Goal: Information Seeking & Learning: Learn about a topic

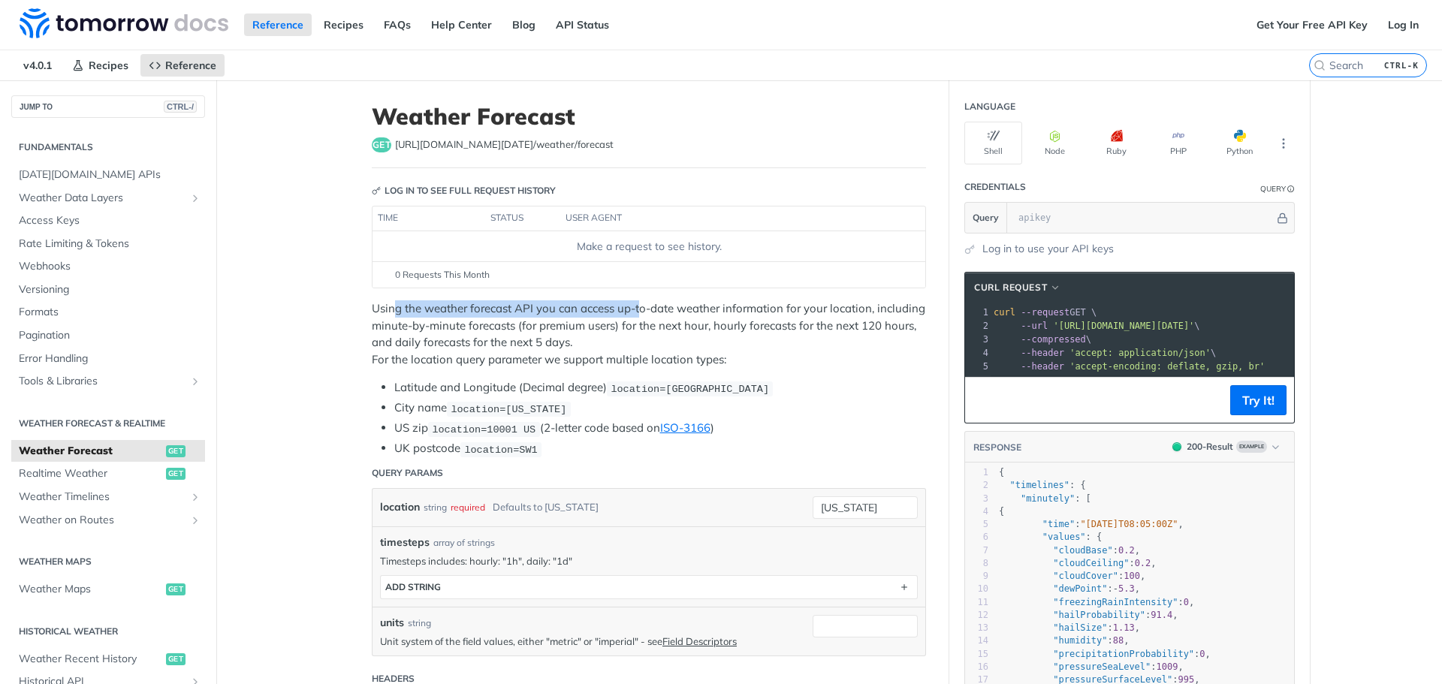
drag, startPoint x: 387, startPoint y: 313, endPoint x: 635, endPoint y: 306, distance: 248.0
click at [635, 306] on p "Using the weather forecast API you can access up-to-date weather information fo…" at bounding box center [649, 334] width 554 height 68
click at [696, 306] on p "Using the weather forecast API you can access up-to-date weather information fo…" at bounding box center [649, 334] width 554 height 68
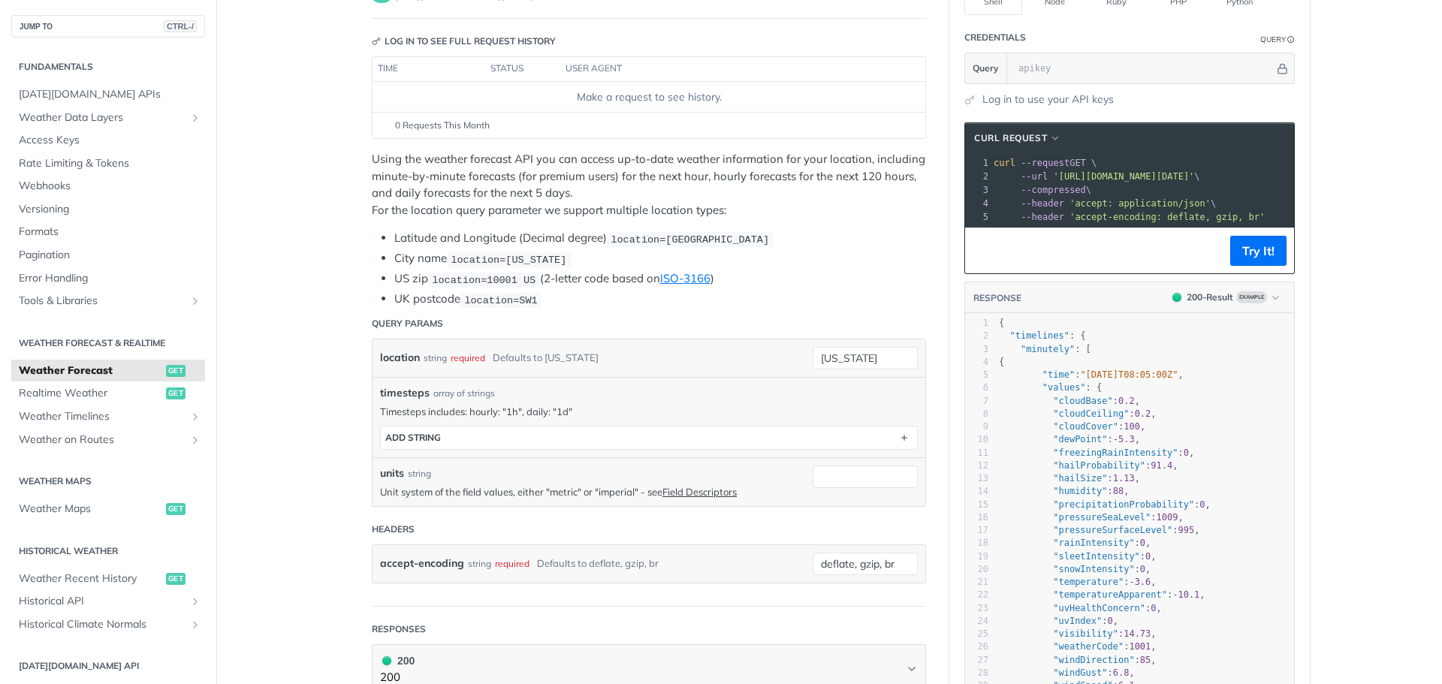
scroll to position [150, 0]
click at [68, 512] on span "Weather Maps" at bounding box center [90, 509] width 143 height 15
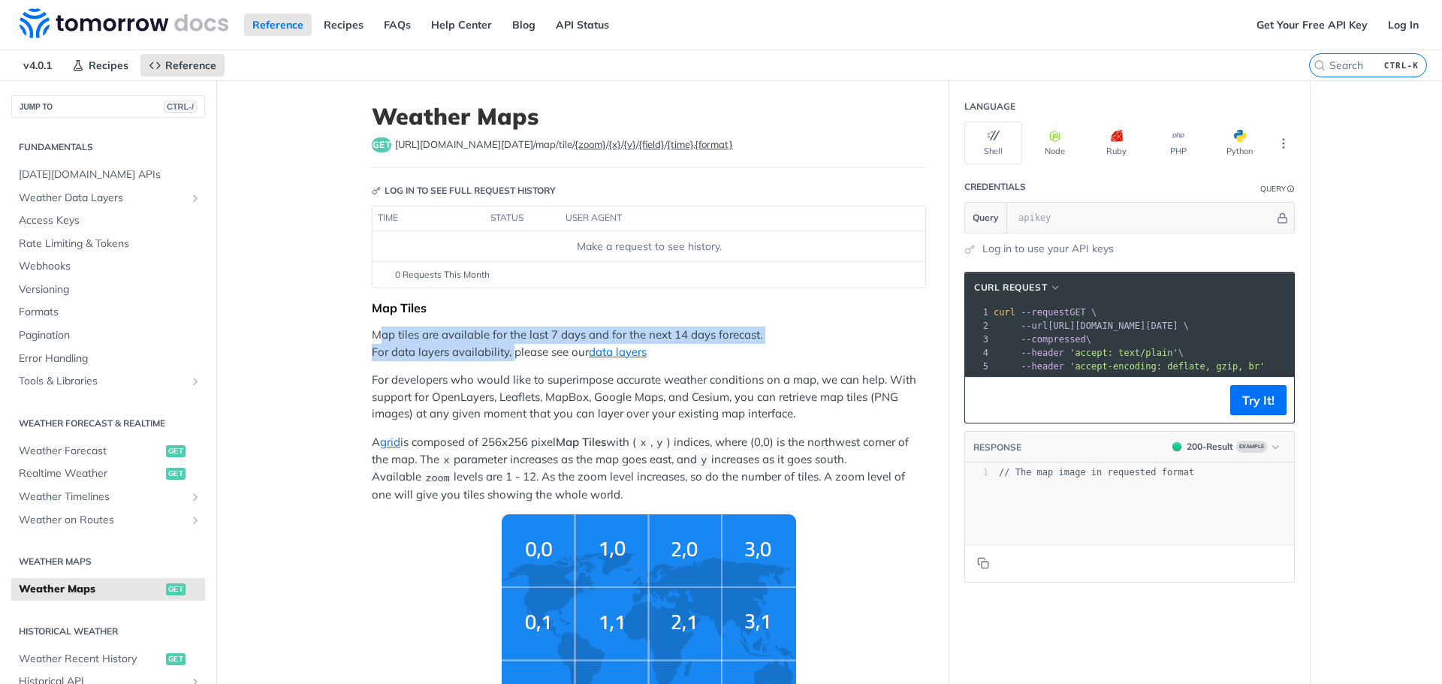
drag, startPoint x: 394, startPoint y: 337, endPoint x: 510, endPoint y: 352, distance: 117.5
click at [510, 352] on p "Map tiles are available for the last 7 days and for the next 14 days forecast. …" at bounding box center [649, 344] width 554 height 34
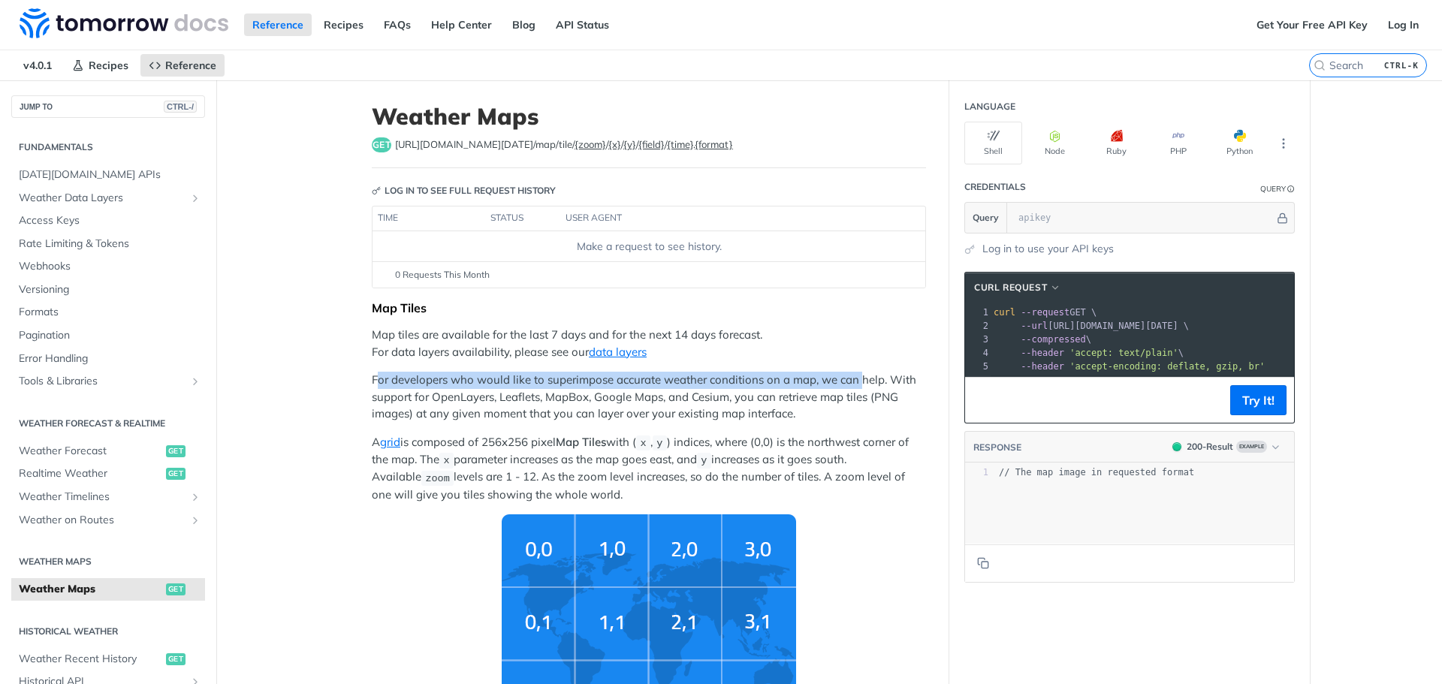
drag, startPoint x: 374, startPoint y: 380, endPoint x: 854, endPoint y: 379, distance: 480.0
click at [854, 379] on p "For developers who would like to superimpose accurate weather conditions on a m…" at bounding box center [649, 397] width 554 height 51
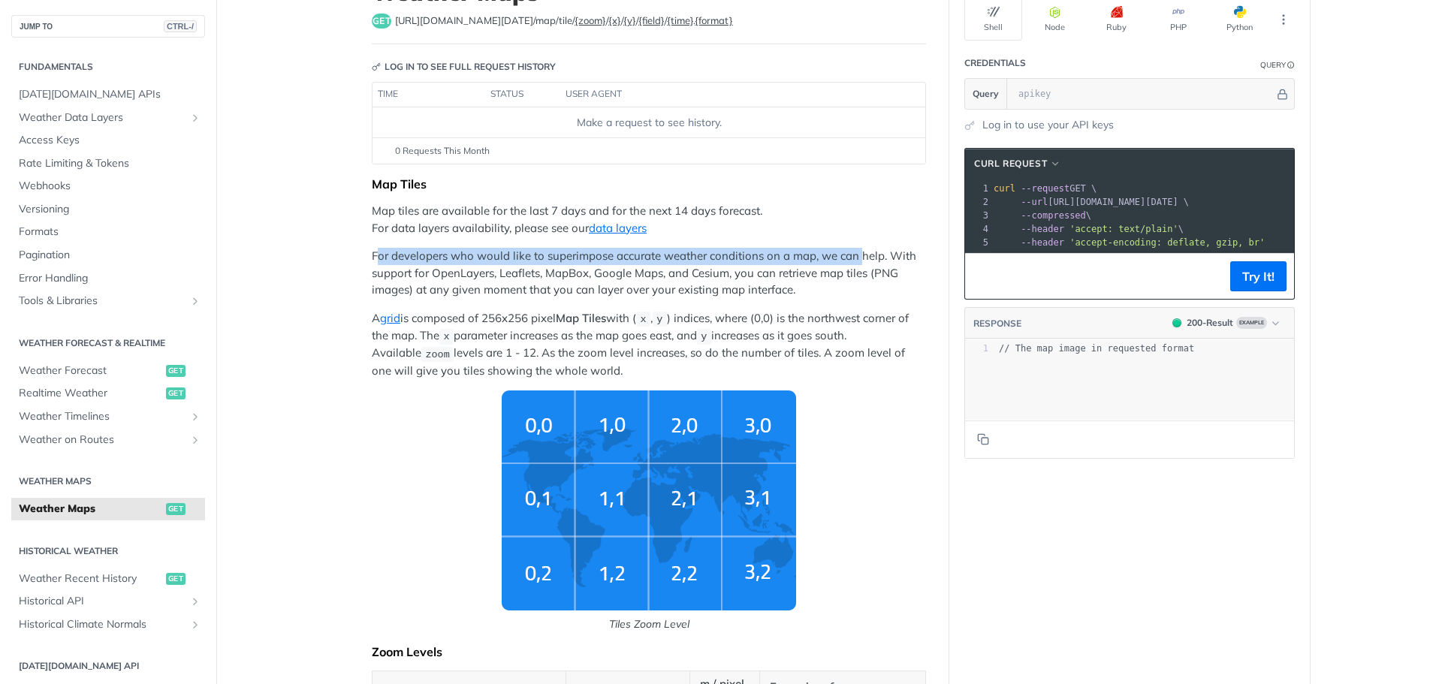
scroll to position [150, 0]
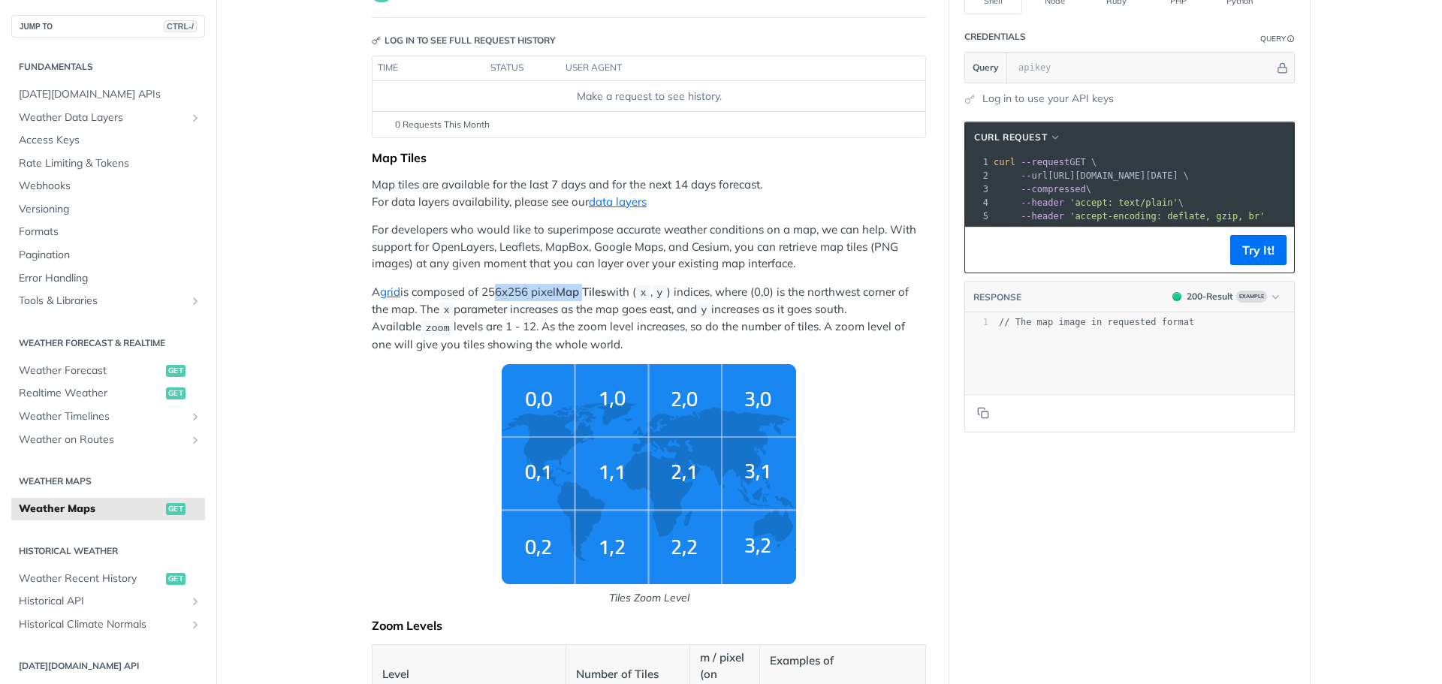
drag, startPoint x: 486, startPoint y: 296, endPoint x: 583, endPoint y: 297, distance: 96.9
click at [583, 297] on p "A grid is composed of 256x256 pixel Map Tiles with ( x , y ) indices, where (0,…" at bounding box center [649, 318] width 554 height 69
drag, startPoint x: 768, startPoint y: 325, endPoint x: 858, endPoint y: 332, distance: 90.5
click at [858, 332] on p "A grid is composed of 256x256 pixel Map Tiles with ( x , y ) indices, where (0,…" at bounding box center [649, 318] width 554 height 69
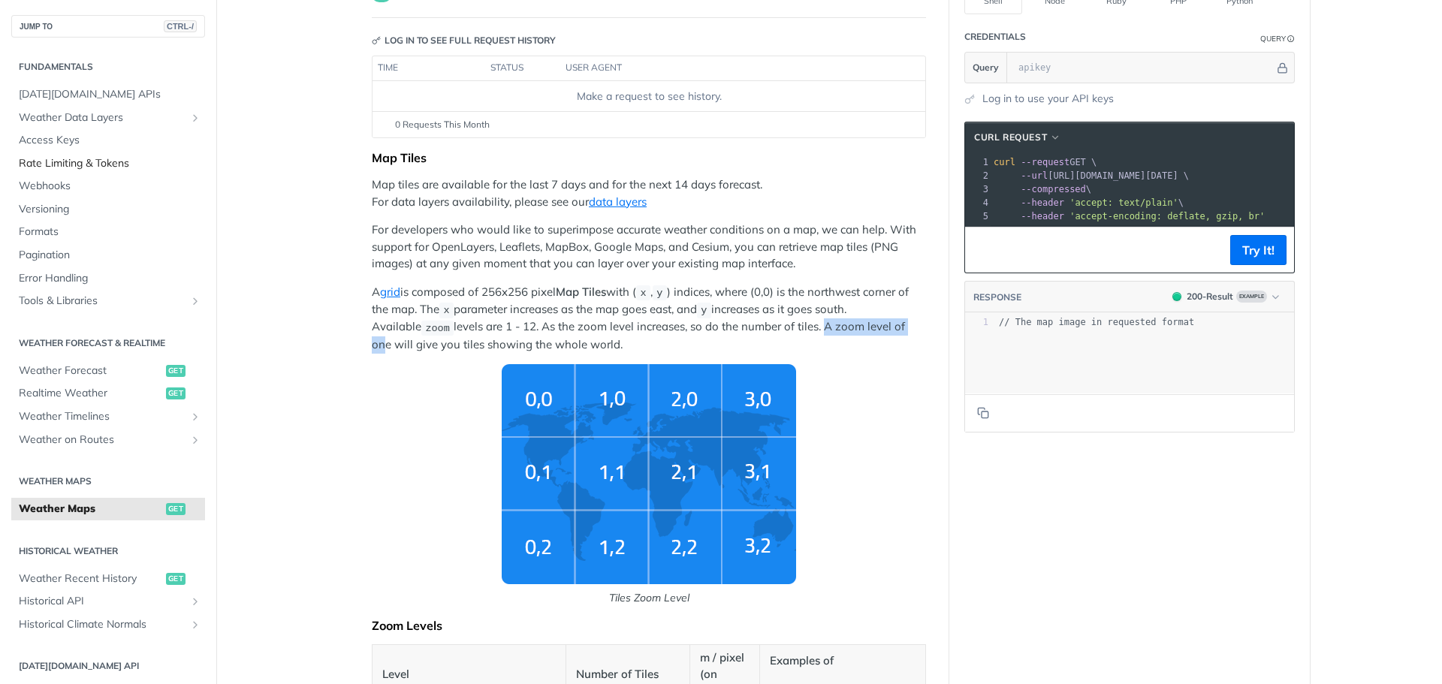
click at [83, 165] on span "Rate Limiting & Tokens" at bounding box center [110, 163] width 183 height 15
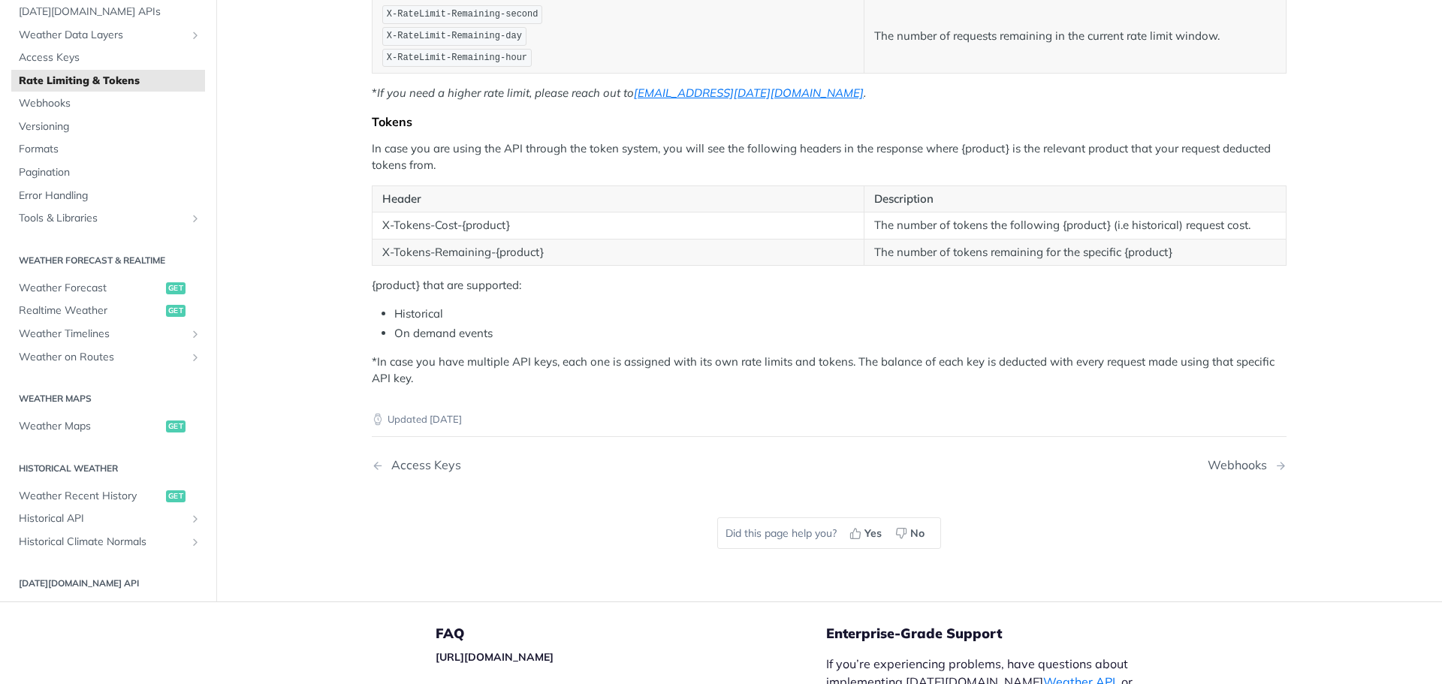
scroll to position [150, 0]
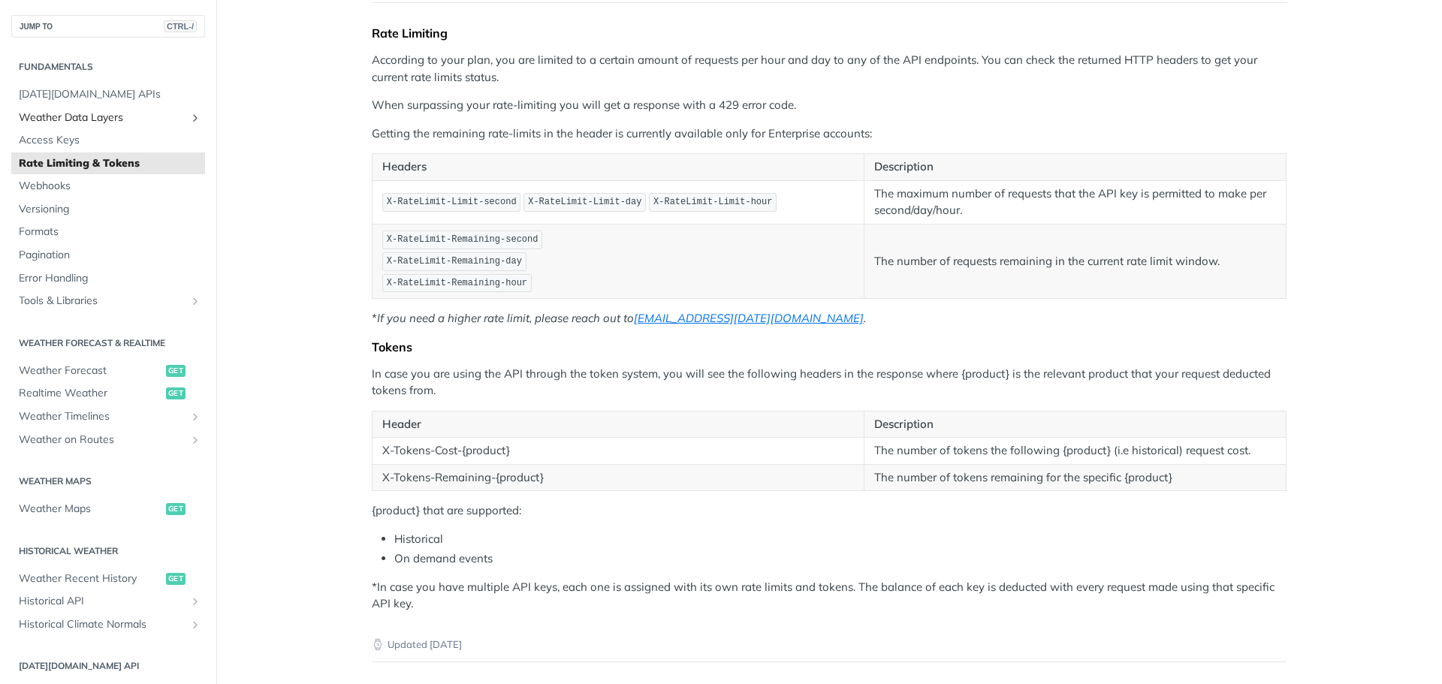
click at [149, 118] on span "Weather Data Layers" at bounding box center [102, 117] width 167 height 15
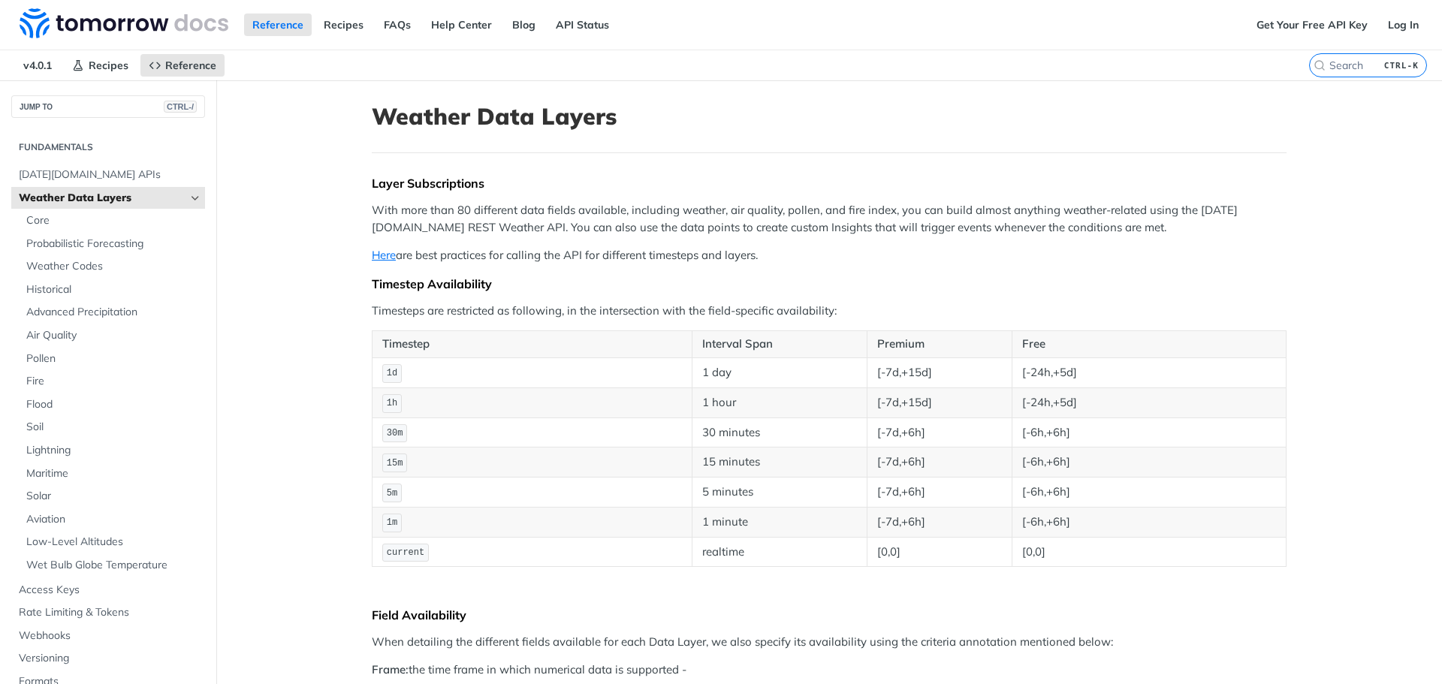
click at [104, 198] on span "Weather Data Layers" at bounding box center [102, 198] width 167 height 15
click at [189, 197] on icon "Hide subpages for Weather Data Layers" at bounding box center [195, 198] width 12 height 12
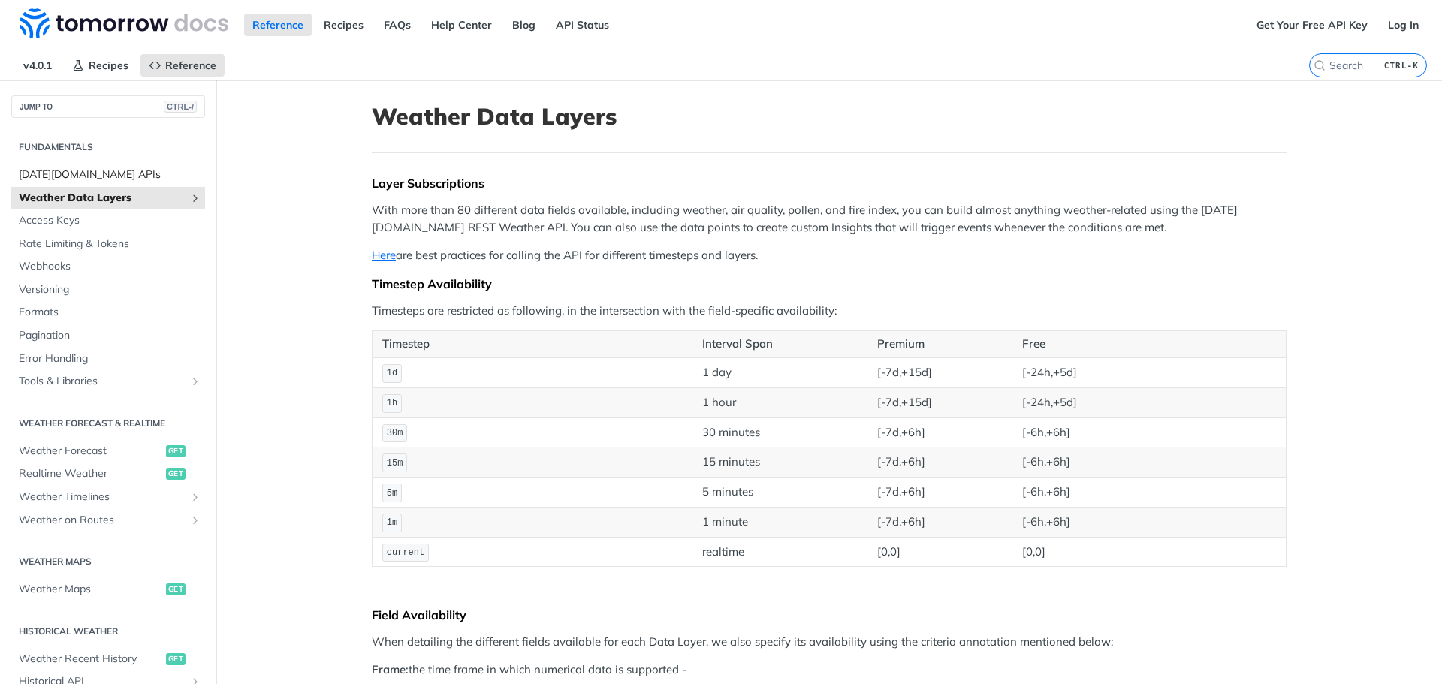
click at [62, 179] on span "[DATE][DOMAIN_NAME] APIs" at bounding box center [110, 175] width 183 height 15
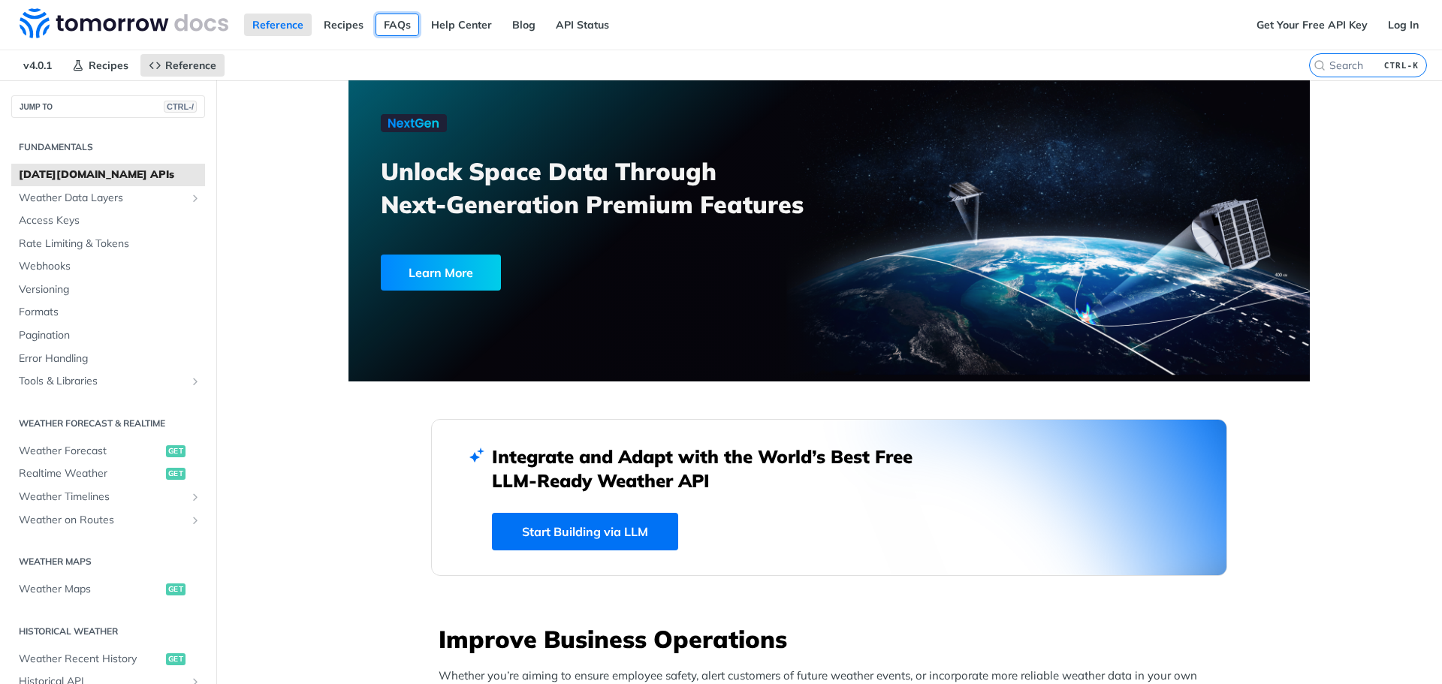
click at [407, 29] on link "FAQs" at bounding box center [398, 25] width 44 height 23
click at [553, 28] on link "API Status" at bounding box center [583, 25] width 70 height 23
click at [70, 104] on button "JUMP TO CTRL-/" at bounding box center [108, 106] width 194 height 23
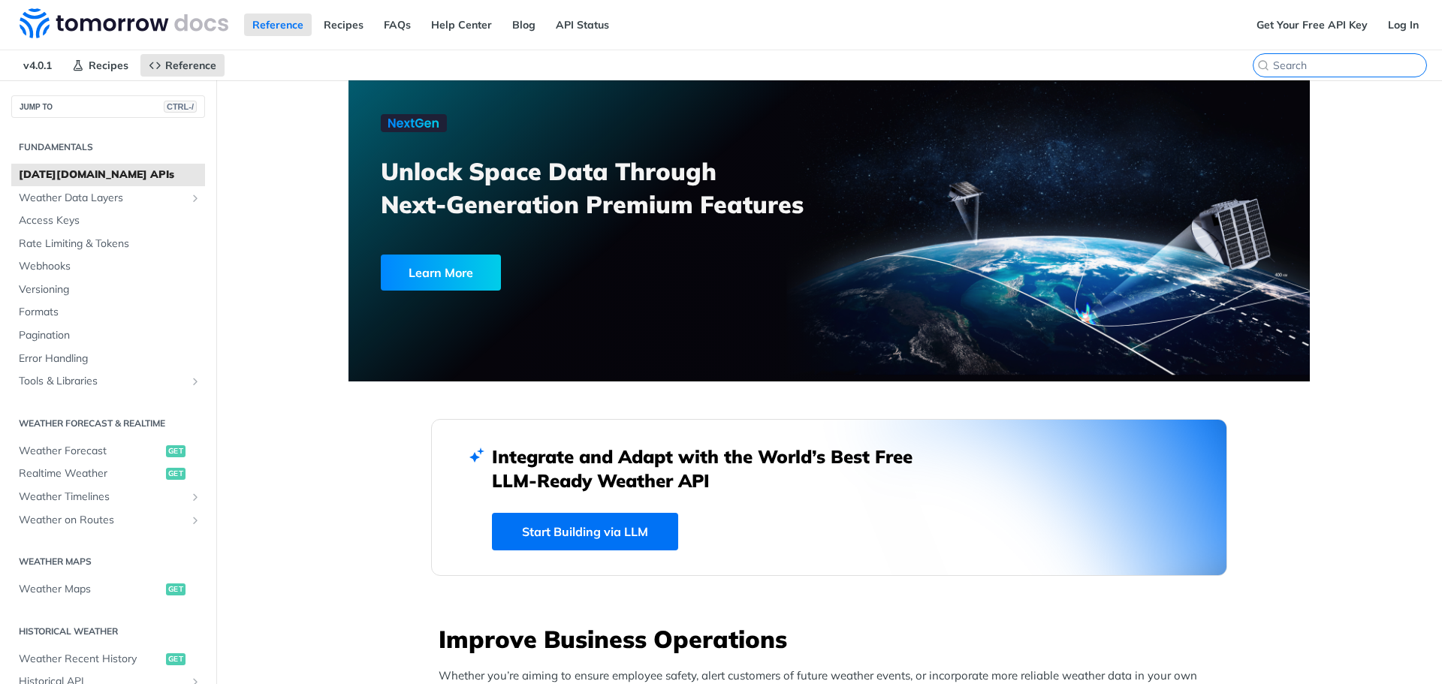
click at [1329, 62] on input "search" at bounding box center [1349, 66] width 153 height 14
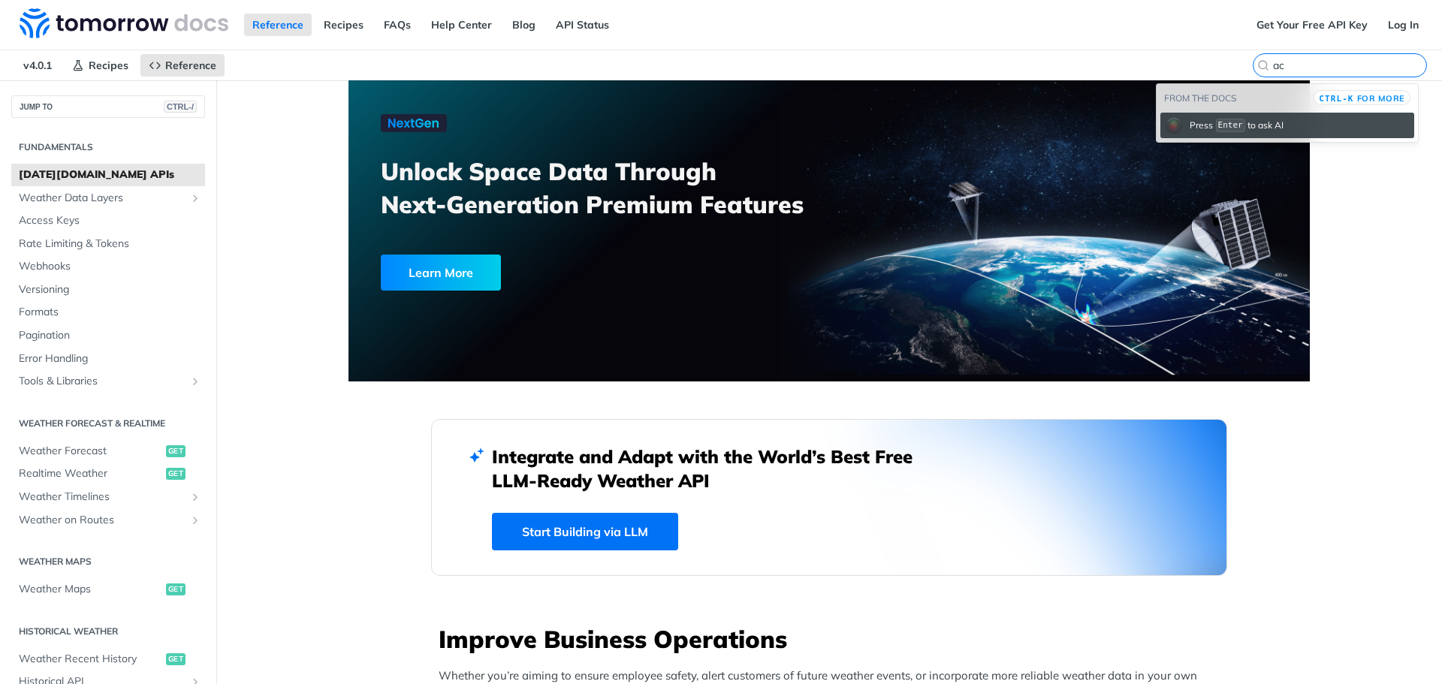
type input "a"
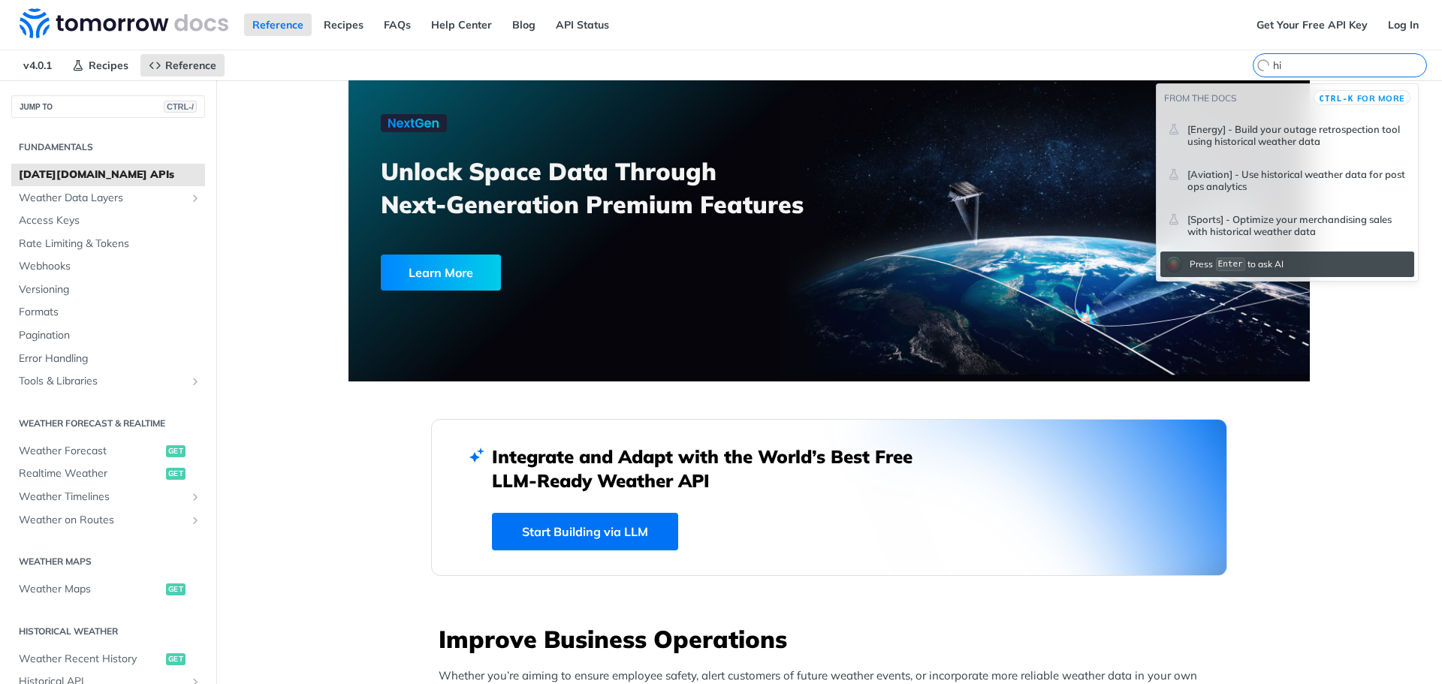
type input "h"
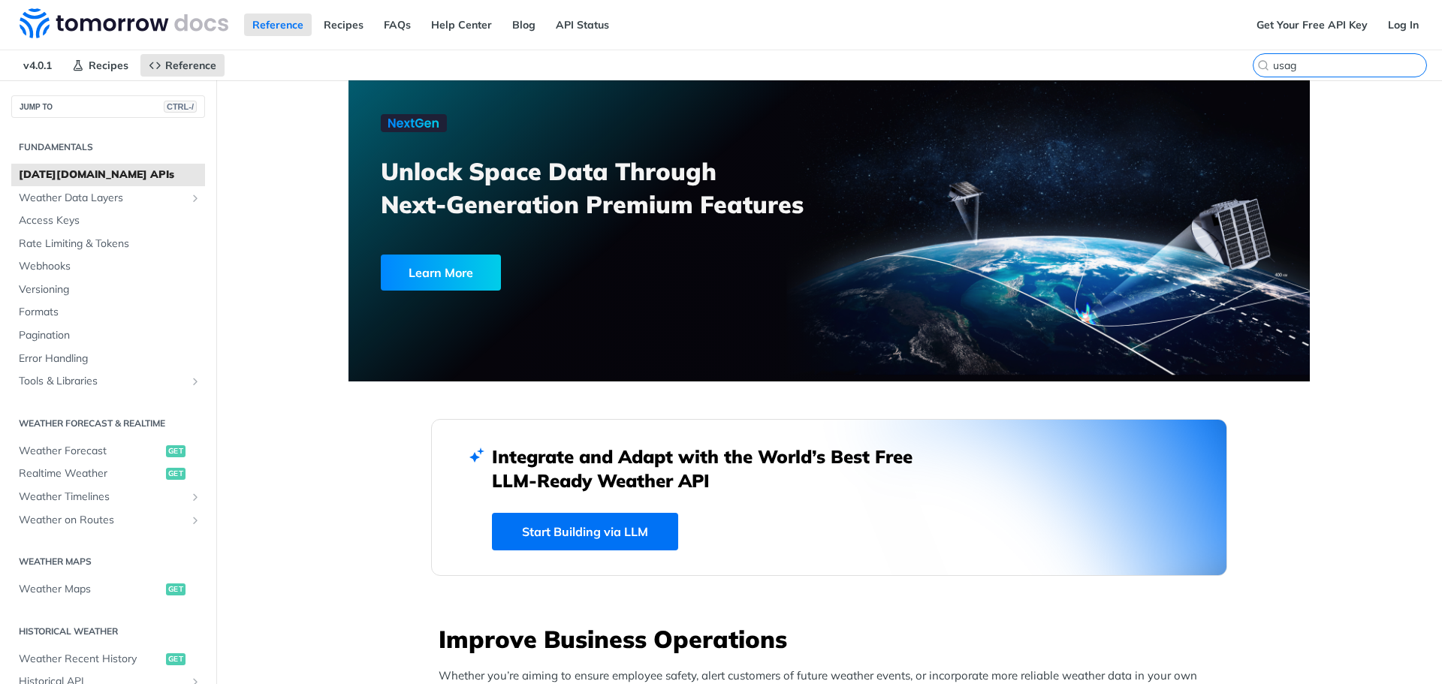
type input "usage"
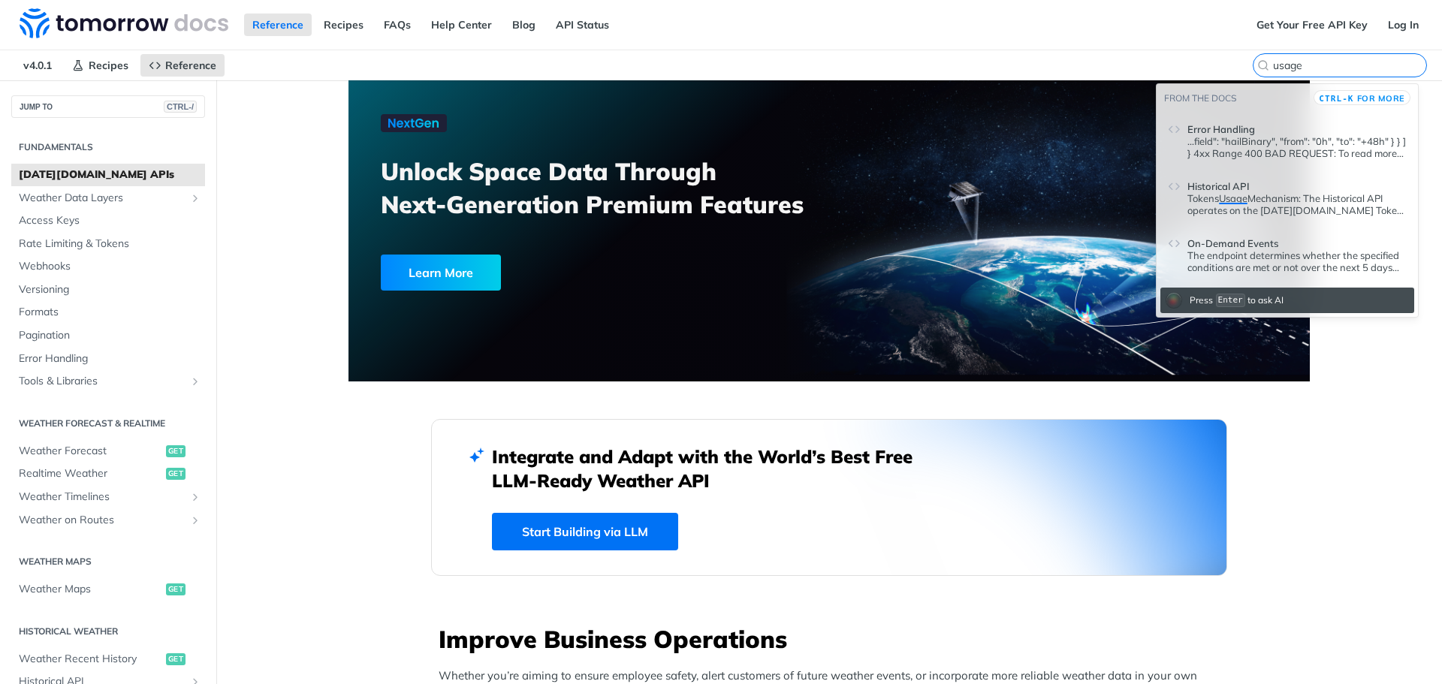
drag, startPoint x: 1330, startPoint y: 65, endPoint x: 1206, endPoint y: 65, distance: 124.7
click at [1206, 65] on div "v4.0.1 Recipes Reference [DATE][DOMAIN_NAME] APIs usage" at bounding box center [721, 65] width 1442 height 30
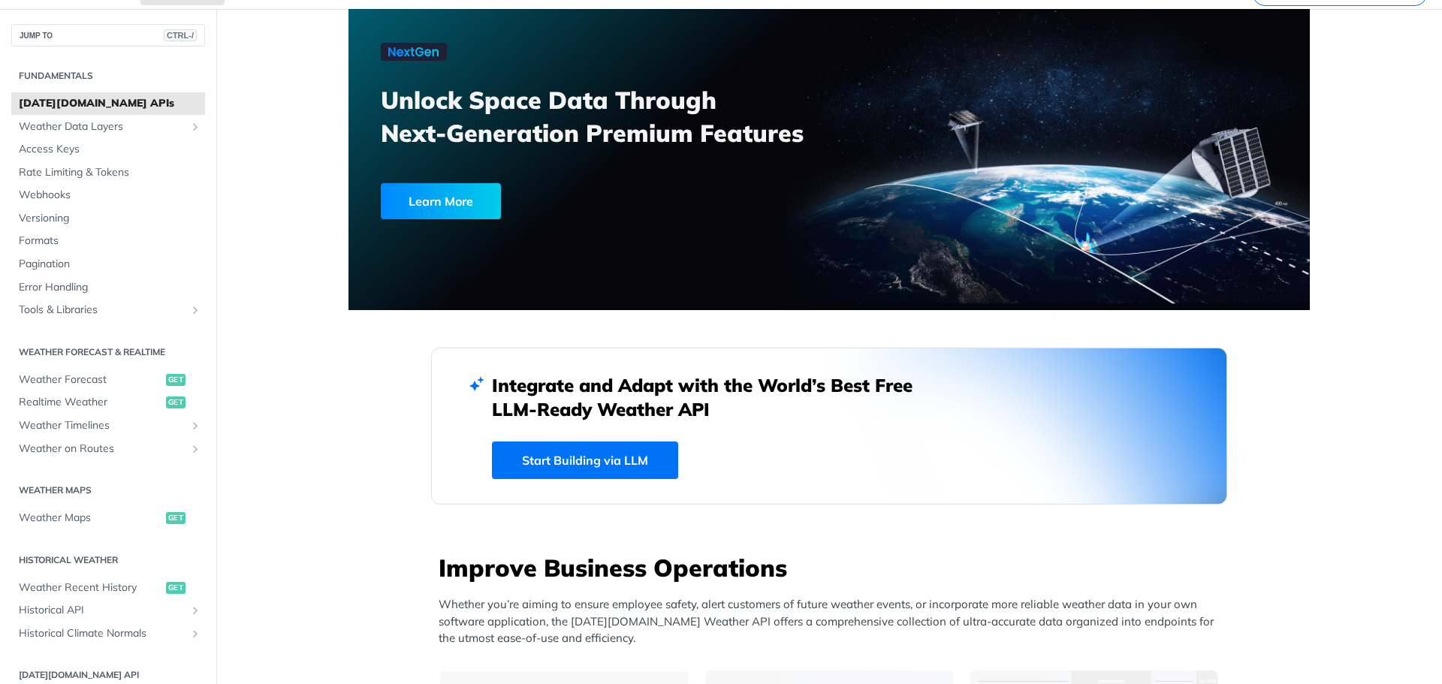
scroll to position [75, 0]
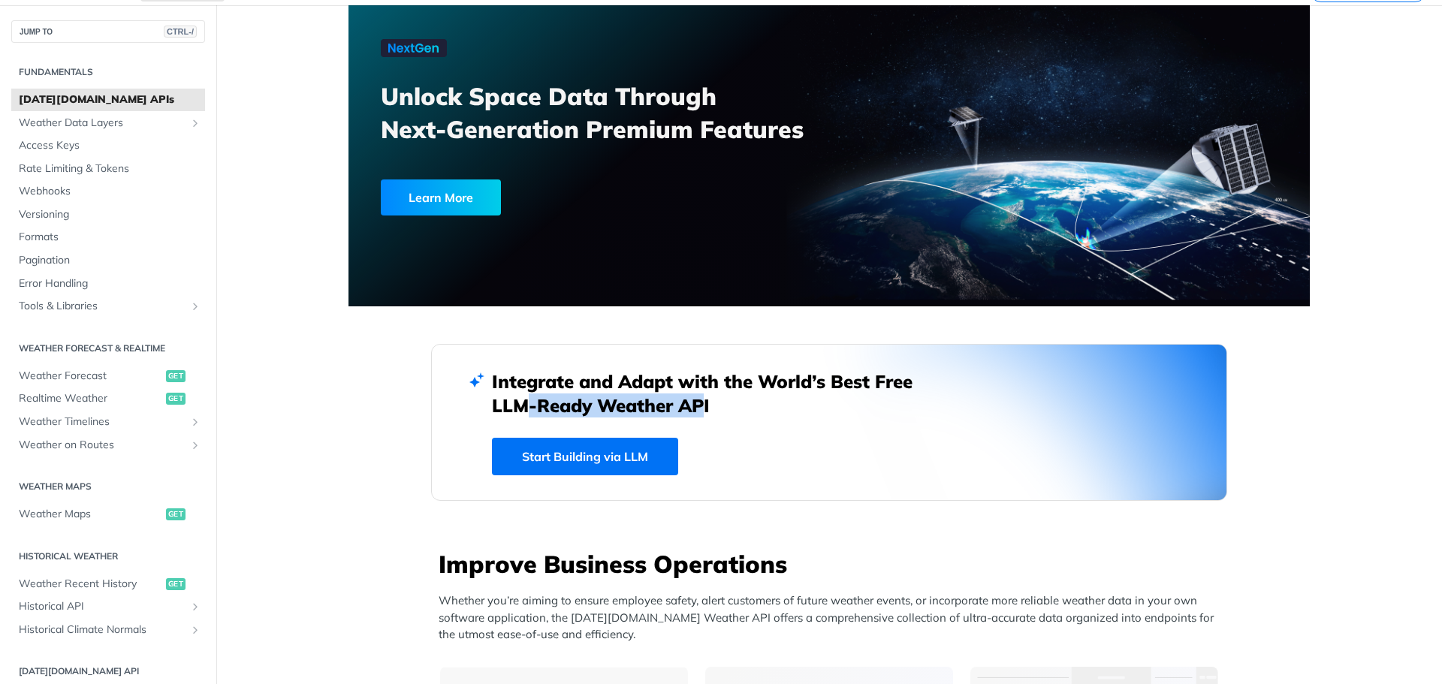
drag, startPoint x: 506, startPoint y: 406, endPoint x: 682, endPoint y: 405, distance: 176.5
click at [682, 405] on h2 "Integrate and Adapt with the World’s Best Free LLM-Ready Weather API" at bounding box center [713, 394] width 443 height 48
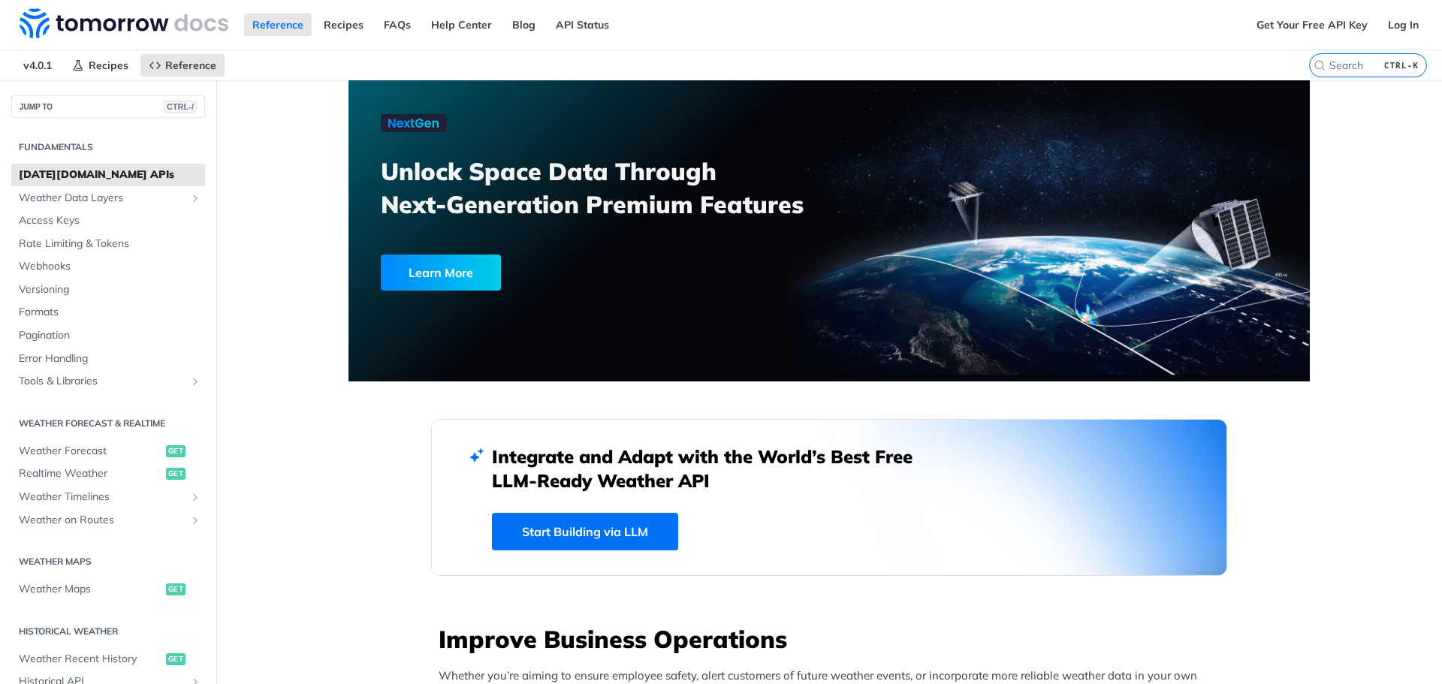
scroll to position [0, 0]
click at [87, 225] on span "Access Keys" at bounding box center [110, 220] width 183 height 15
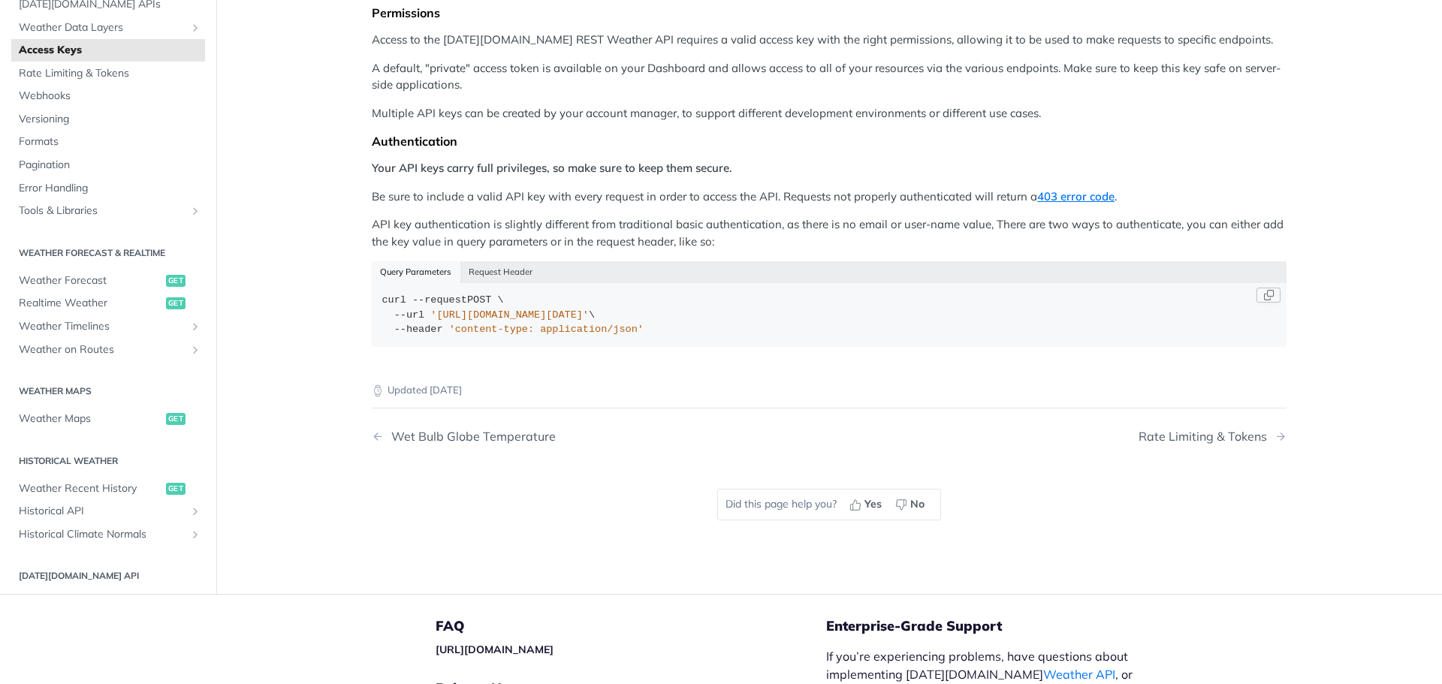
scroll to position [50, 0]
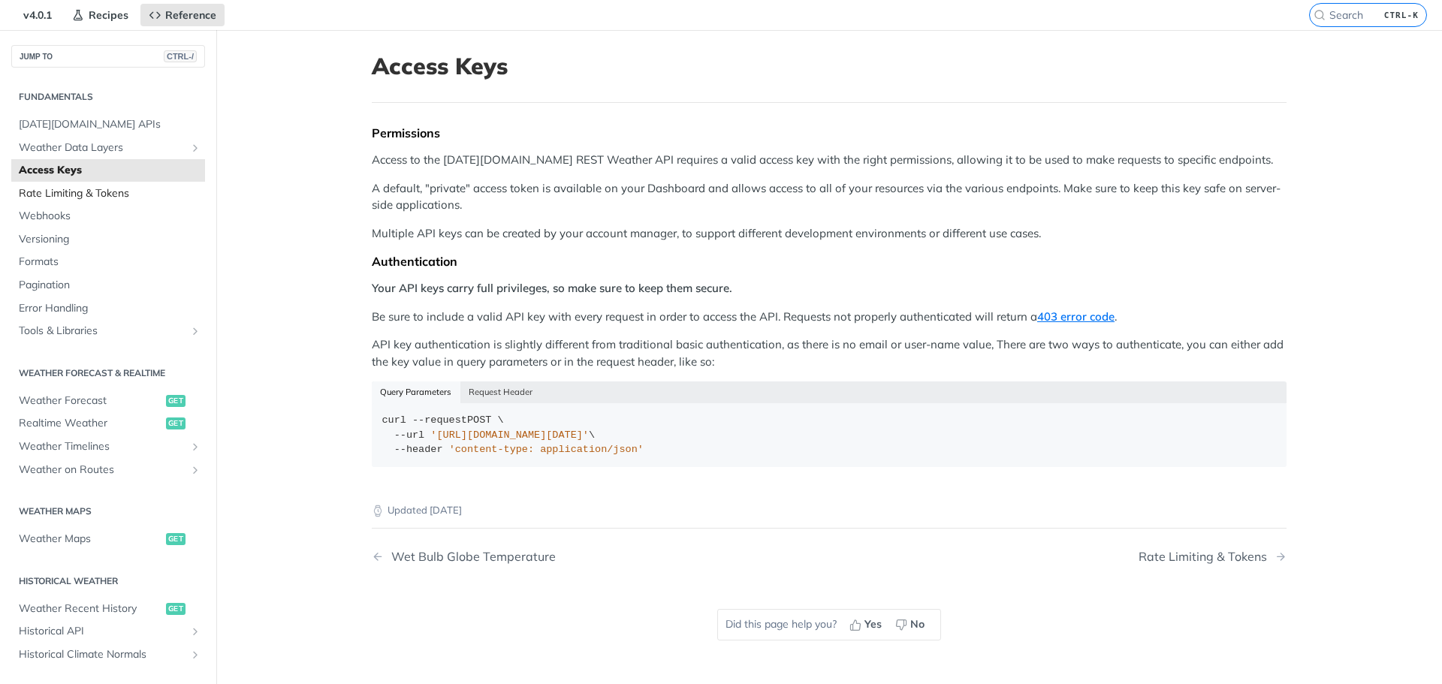
click at [94, 197] on span "Rate Limiting & Tokens" at bounding box center [110, 193] width 183 height 15
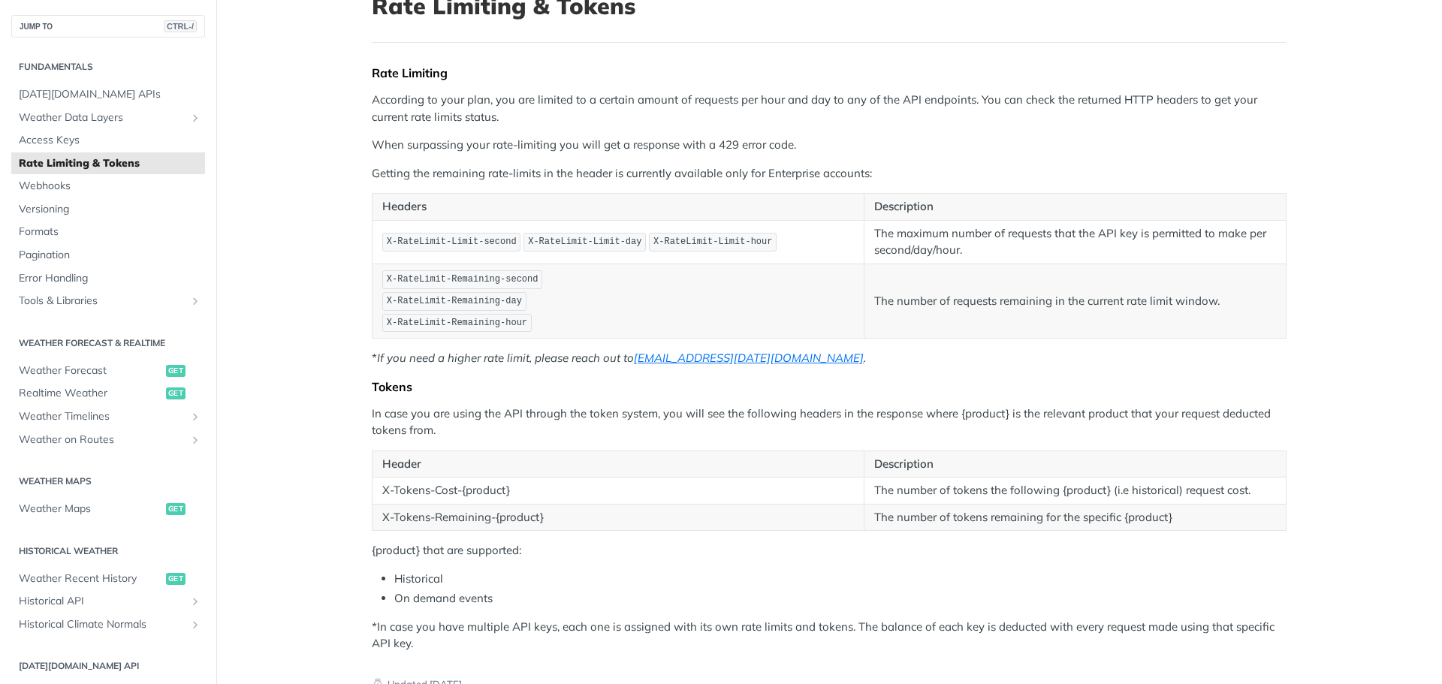
scroll to position [150, 0]
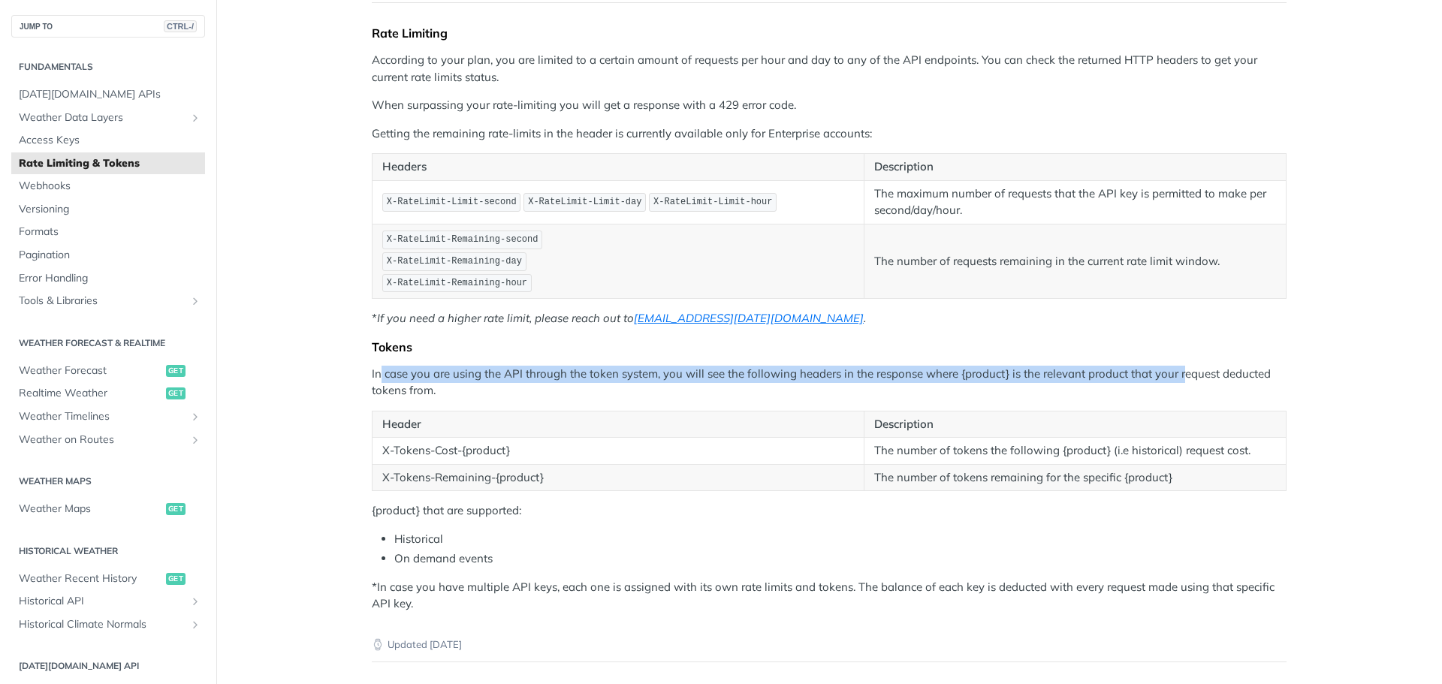
drag, startPoint x: 376, startPoint y: 375, endPoint x: 1179, endPoint y: 376, distance: 803.0
click at [1179, 376] on p "In case you are using the API through the token system, you will see the follow…" at bounding box center [829, 383] width 915 height 34
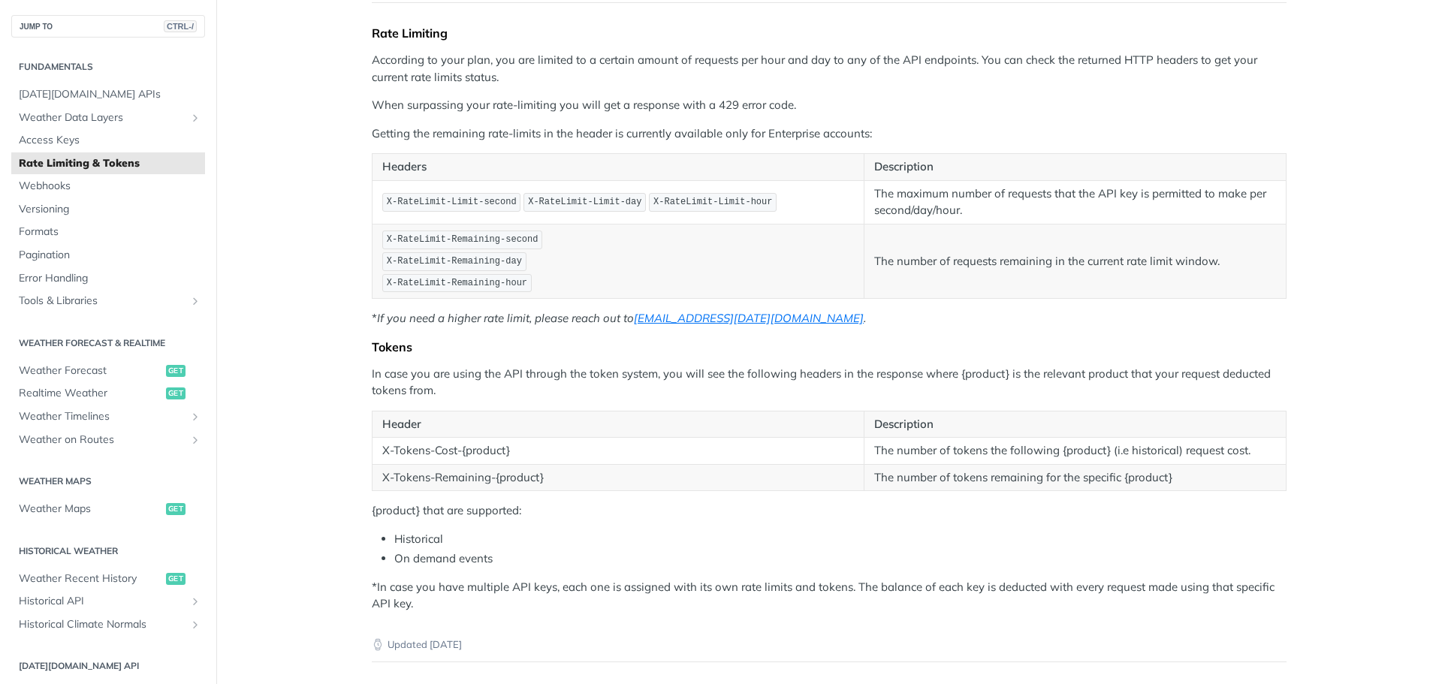
click at [487, 386] on p "In case you are using the API through the token system, you will see the follow…" at bounding box center [829, 383] width 915 height 34
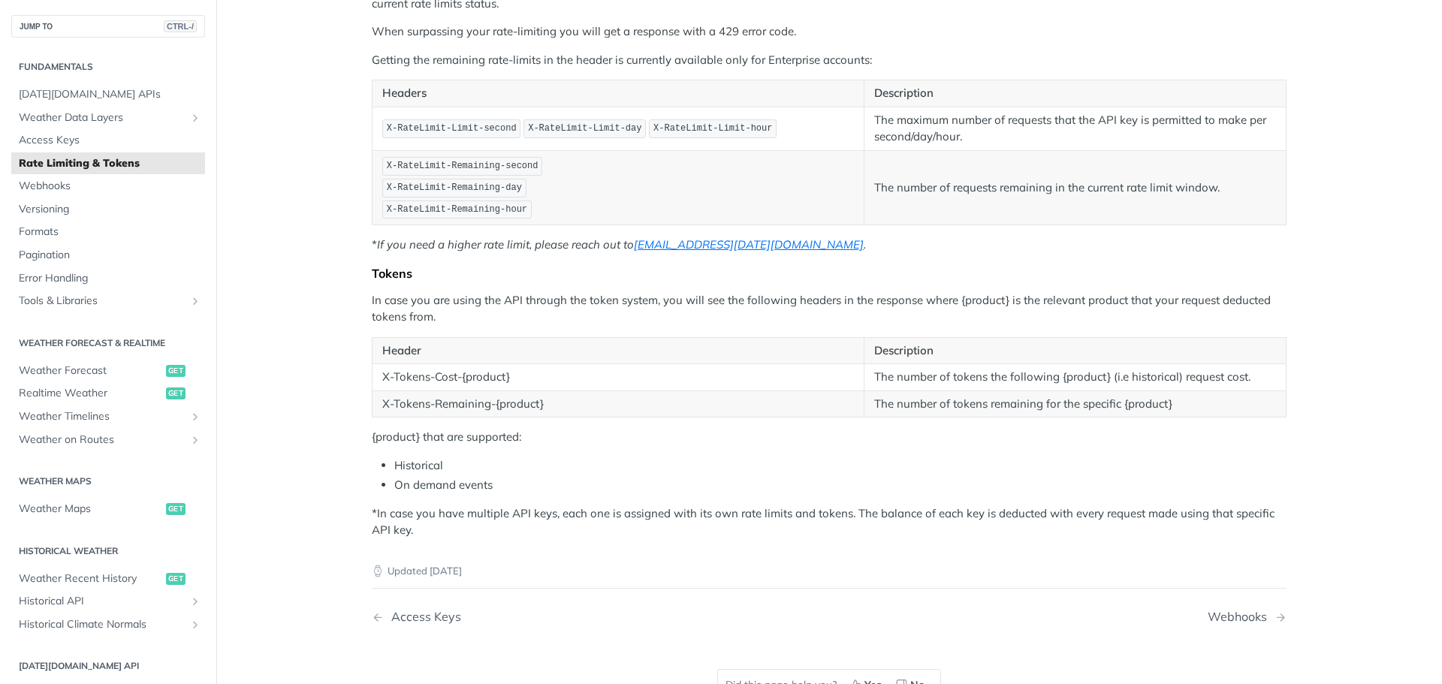
scroll to position [225, 0]
drag, startPoint x: 922, startPoint y: 380, endPoint x: 1244, endPoint y: 379, distance: 321.5
click at [1244, 379] on td "The number of tokens the following {product} (i.e historical) request cost." at bounding box center [1076, 376] width 422 height 27
drag, startPoint x: 886, startPoint y: 401, endPoint x: 1166, endPoint y: 400, distance: 280.2
click at [1166, 400] on td "The number of tokens remaining for the specific {product}" at bounding box center [1076, 402] width 422 height 27
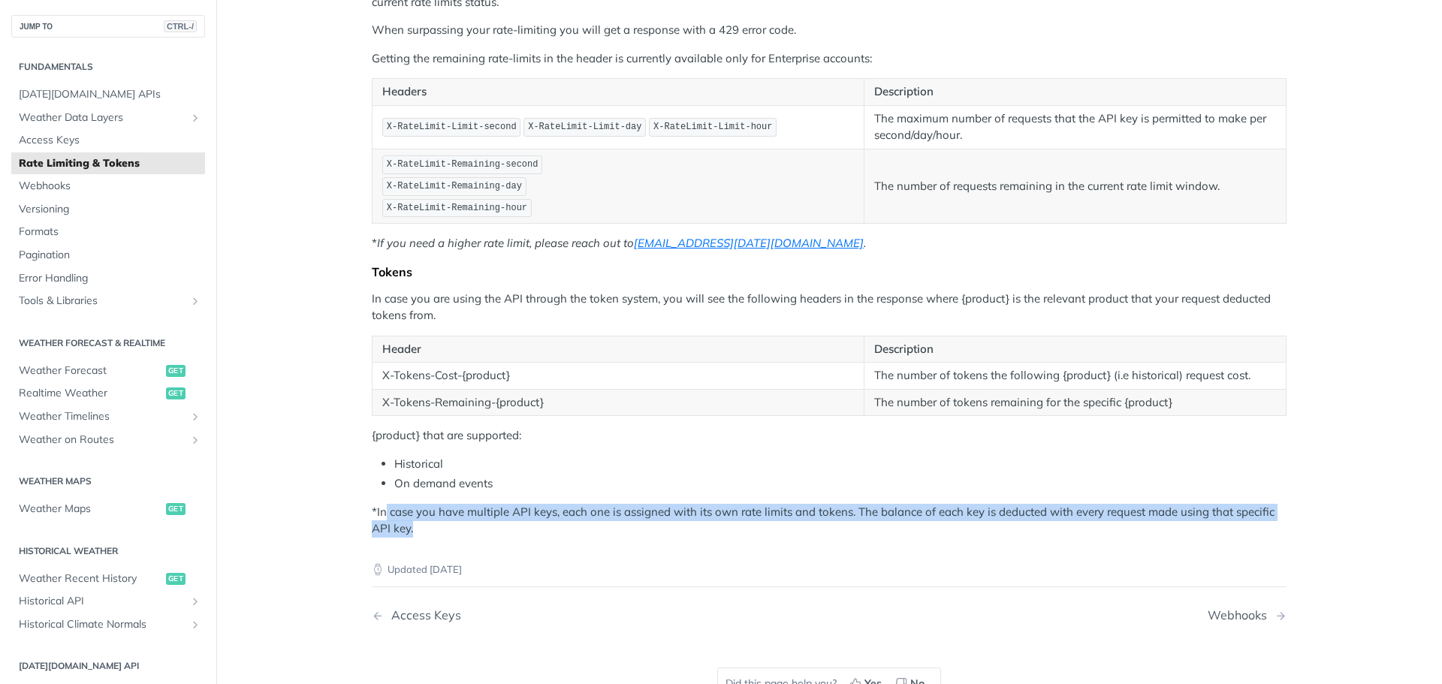
drag, startPoint x: 378, startPoint y: 515, endPoint x: 953, endPoint y: 521, distance: 574.7
click at [953, 521] on p "*In case you have multiple API keys, each one is assigned with its own rate lim…" at bounding box center [829, 521] width 915 height 34
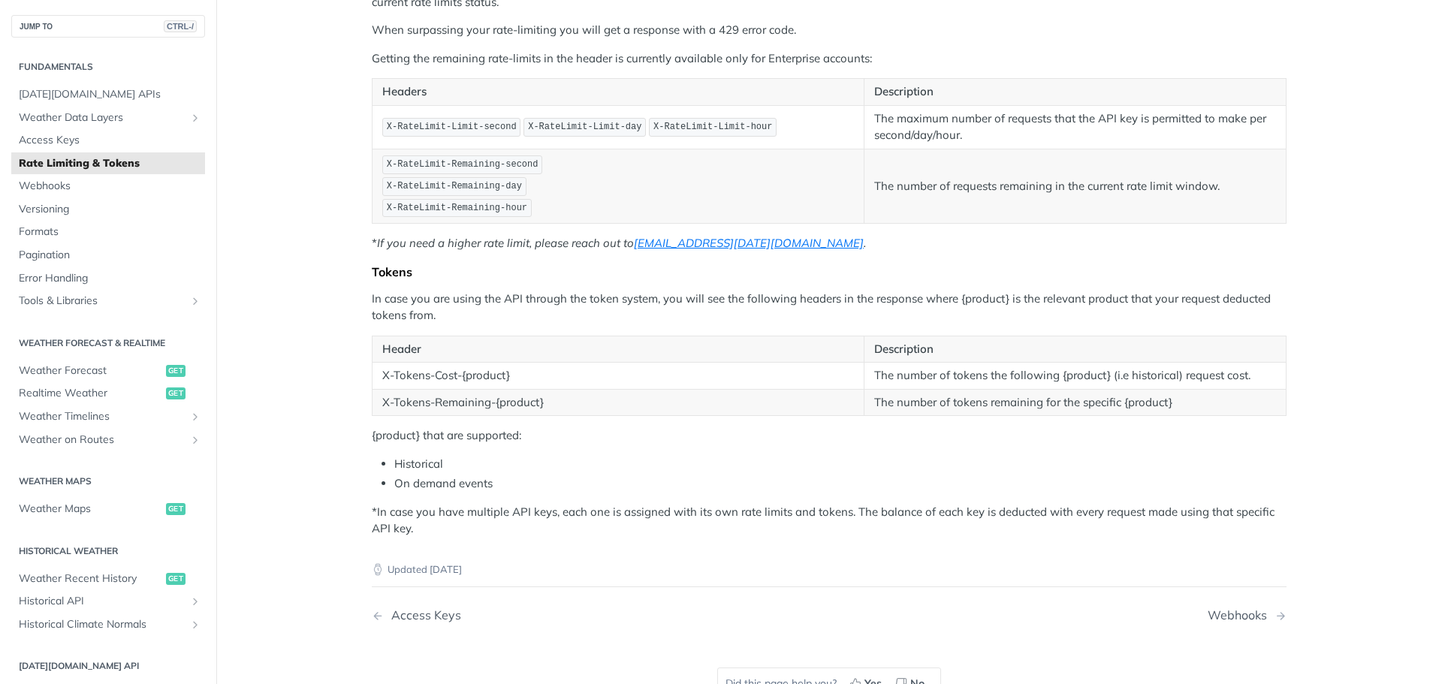
click at [494, 540] on div "Updated [DATE]" at bounding box center [829, 558] width 915 height 40
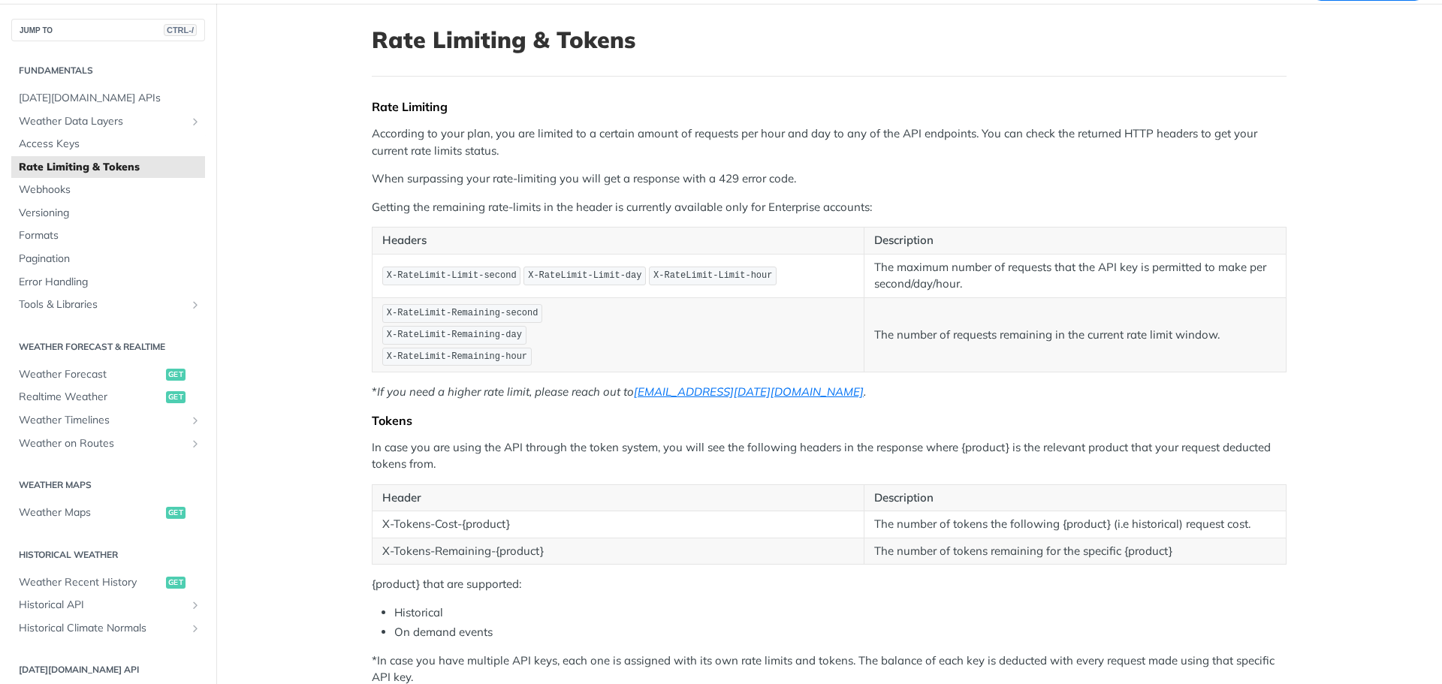
scroll to position [75, 0]
click at [56, 513] on span "Weather Maps" at bounding box center [90, 514] width 143 height 15
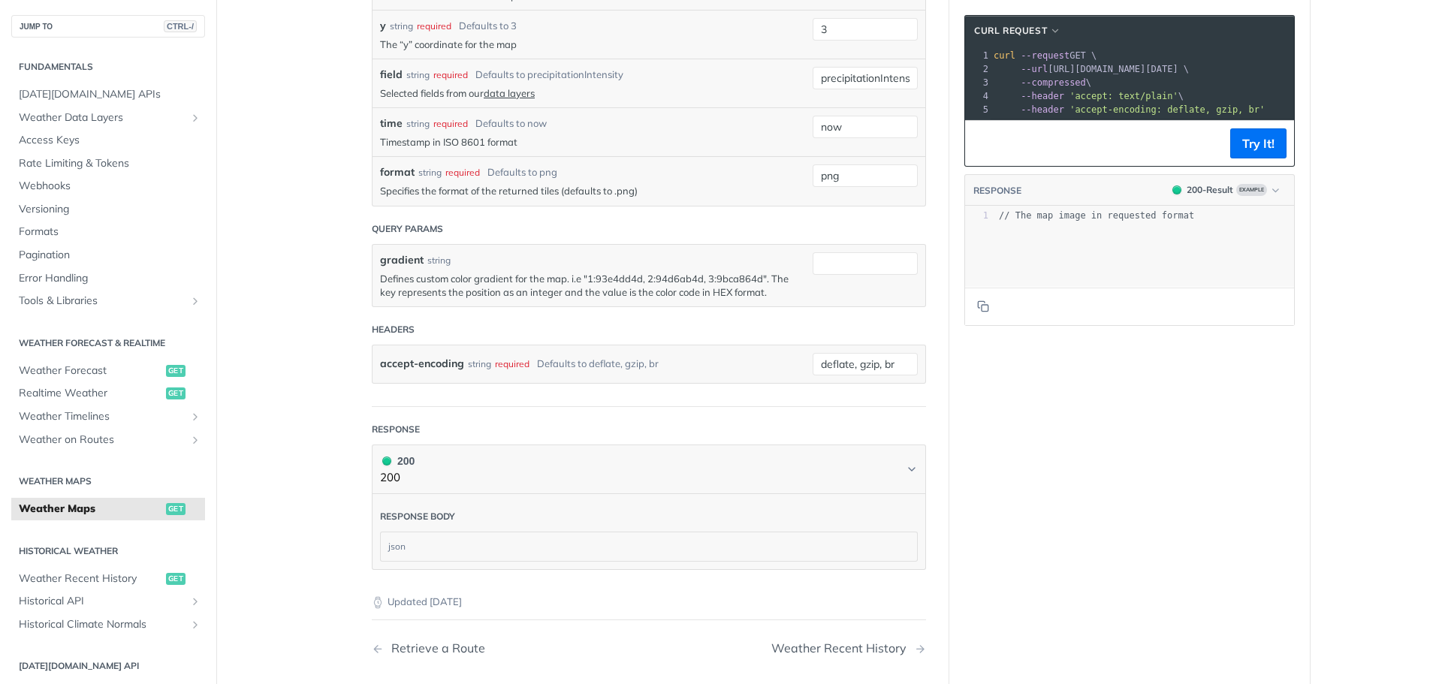
scroll to position [1803, 0]
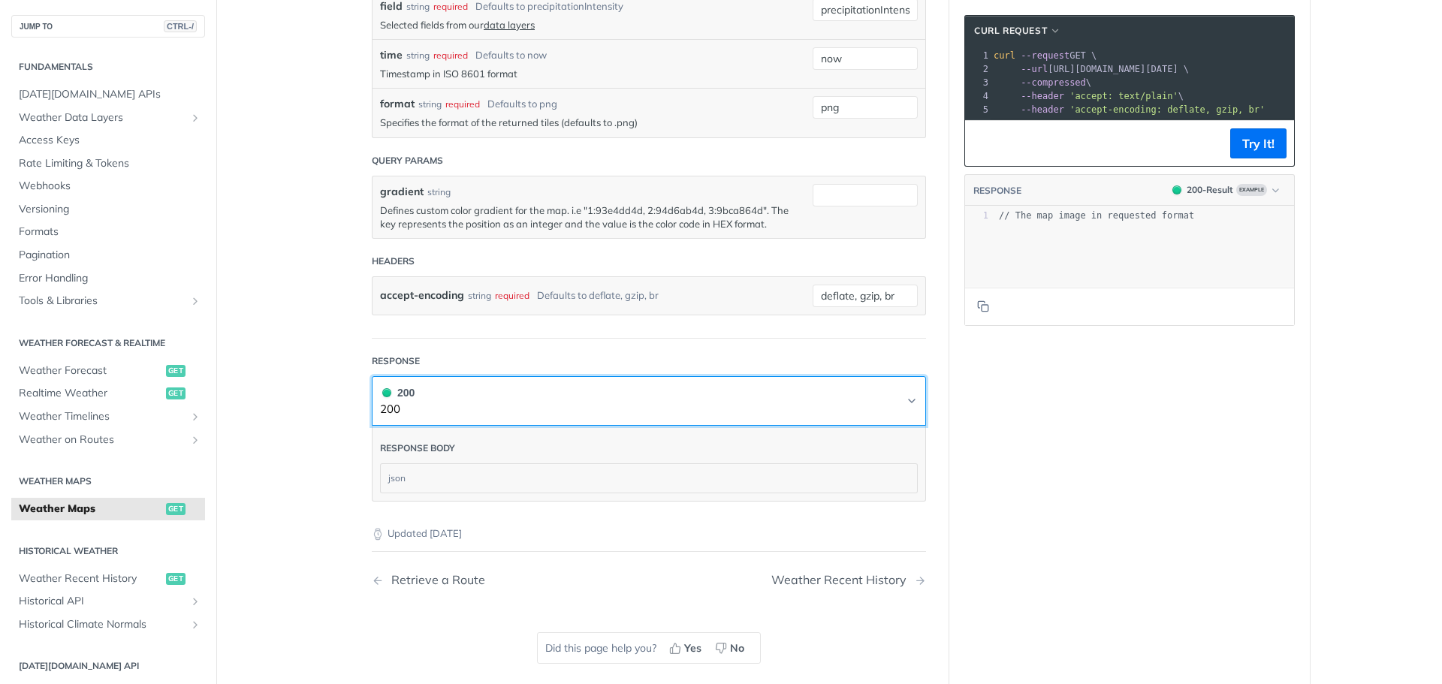
click at [581, 400] on button "200 200" at bounding box center [649, 402] width 538 height 34
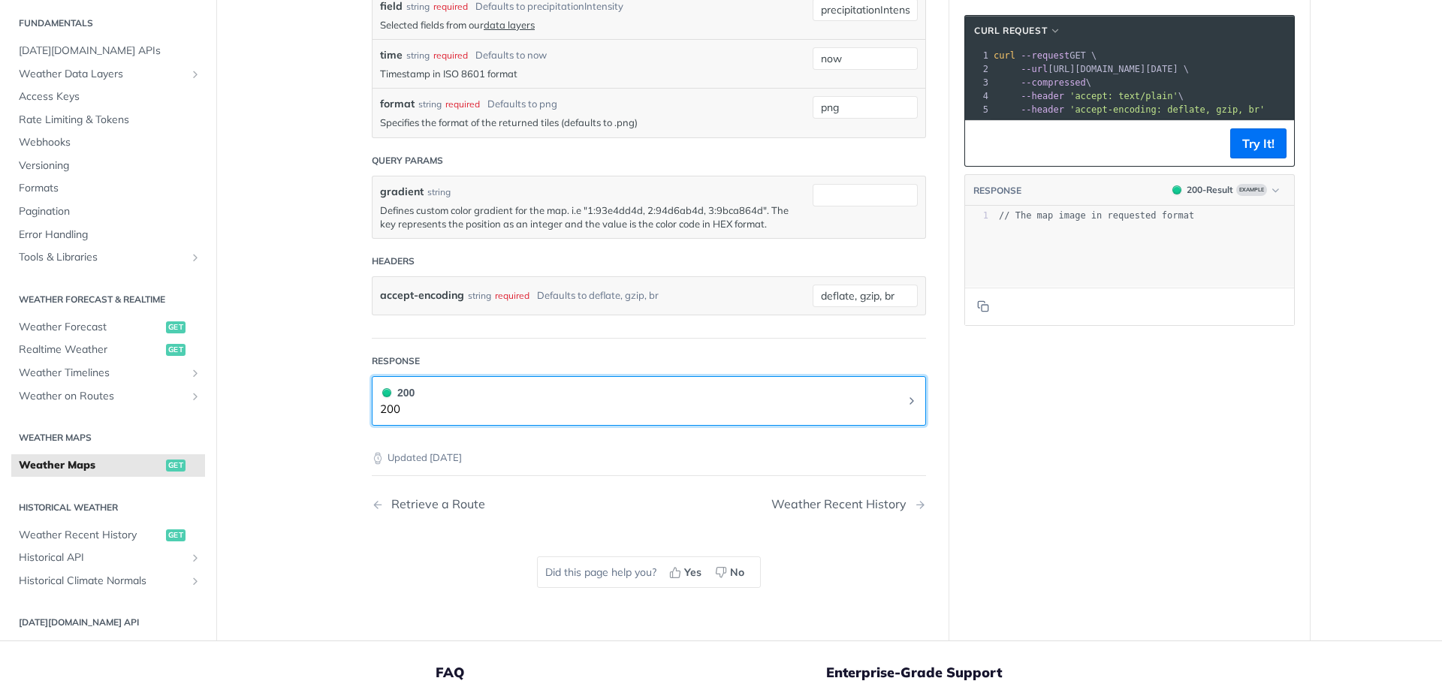
click at [577, 401] on button "200 200" at bounding box center [649, 402] width 538 height 34
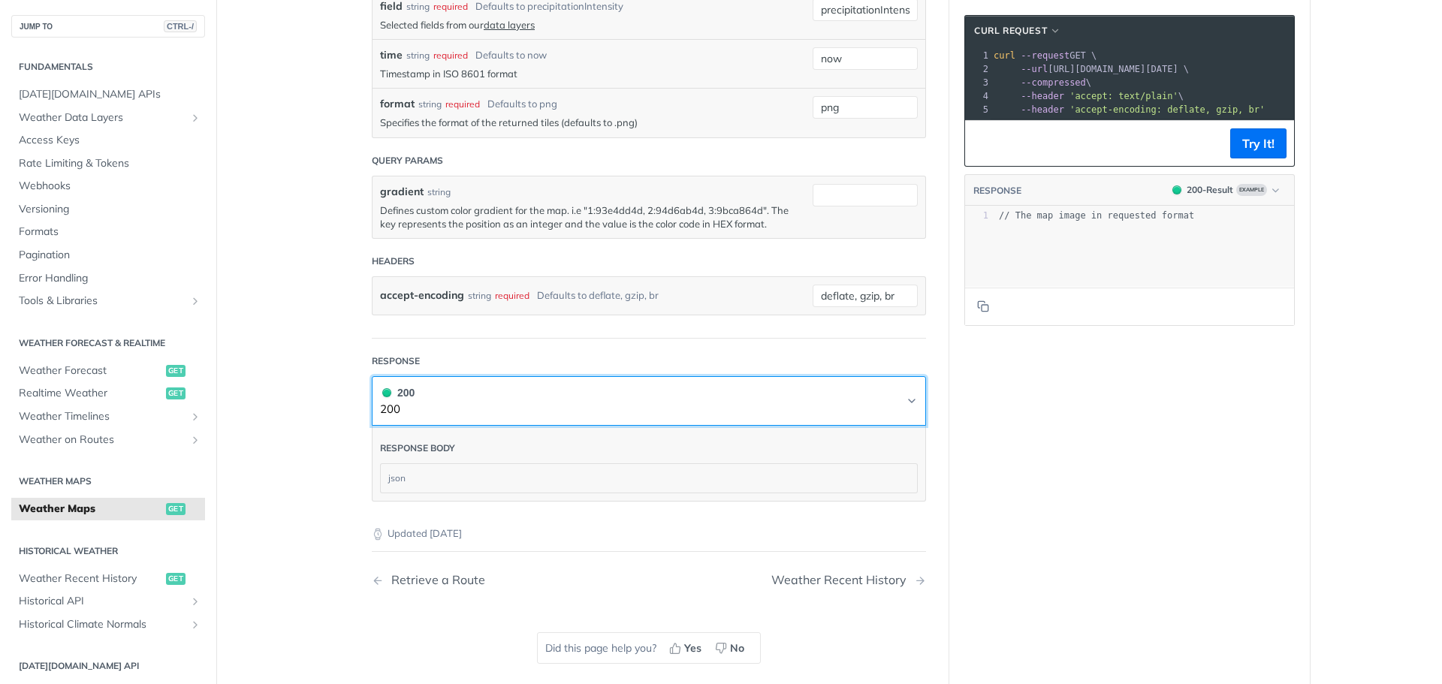
click at [572, 401] on button "200 200" at bounding box center [649, 402] width 538 height 34
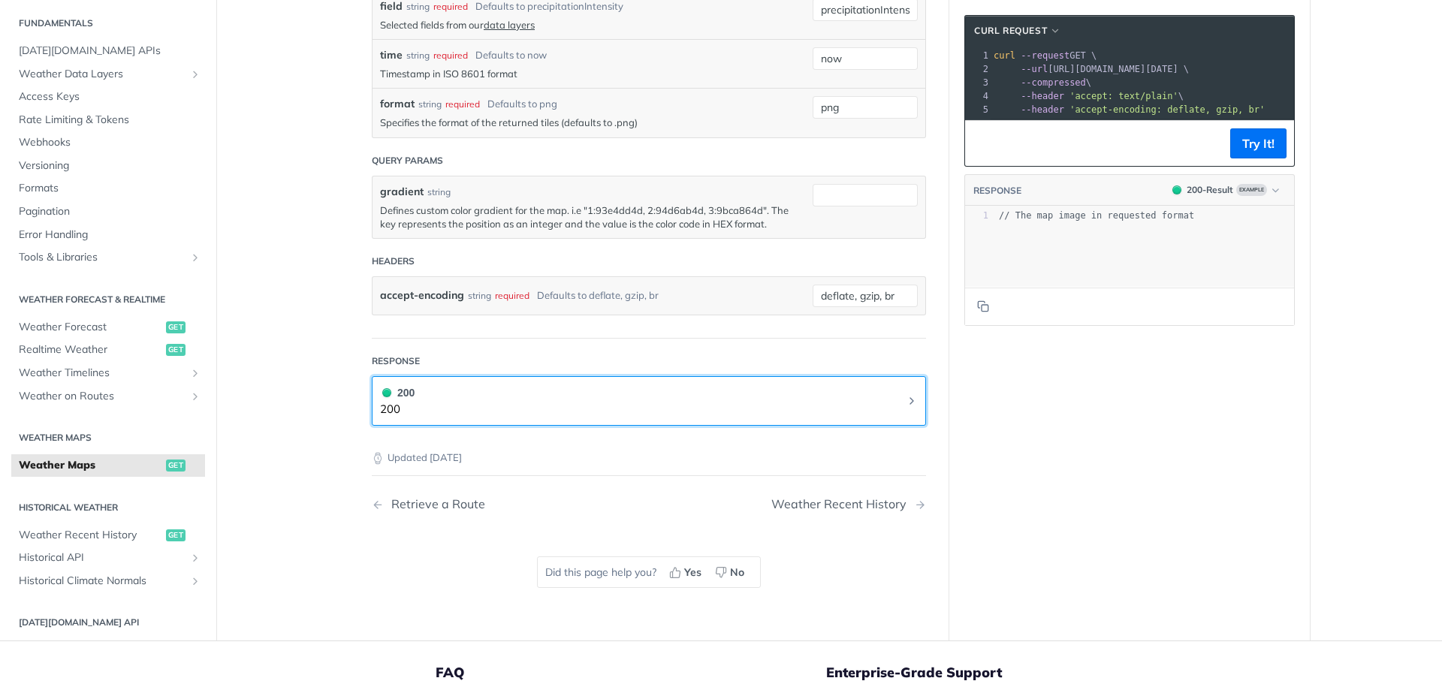
click at [572, 401] on button "200 200" at bounding box center [649, 402] width 538 height 34
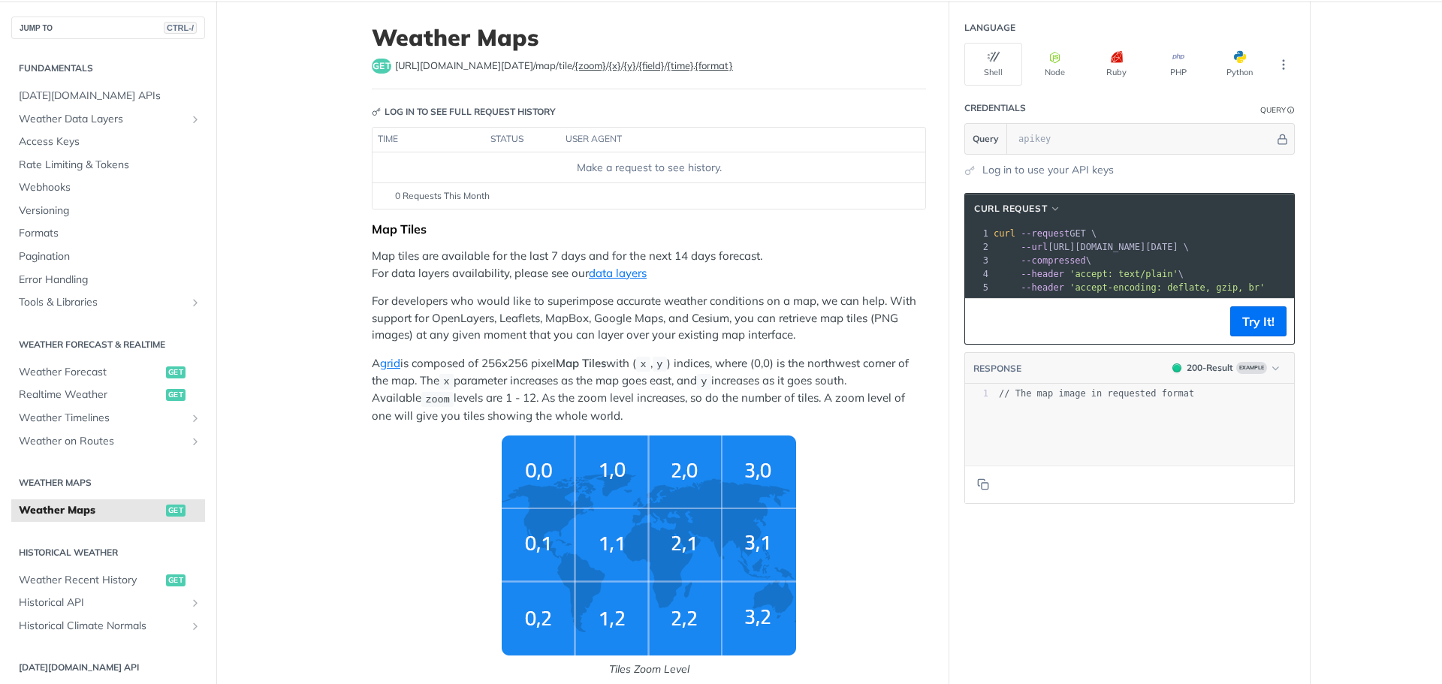
scroll to position [0, 0]
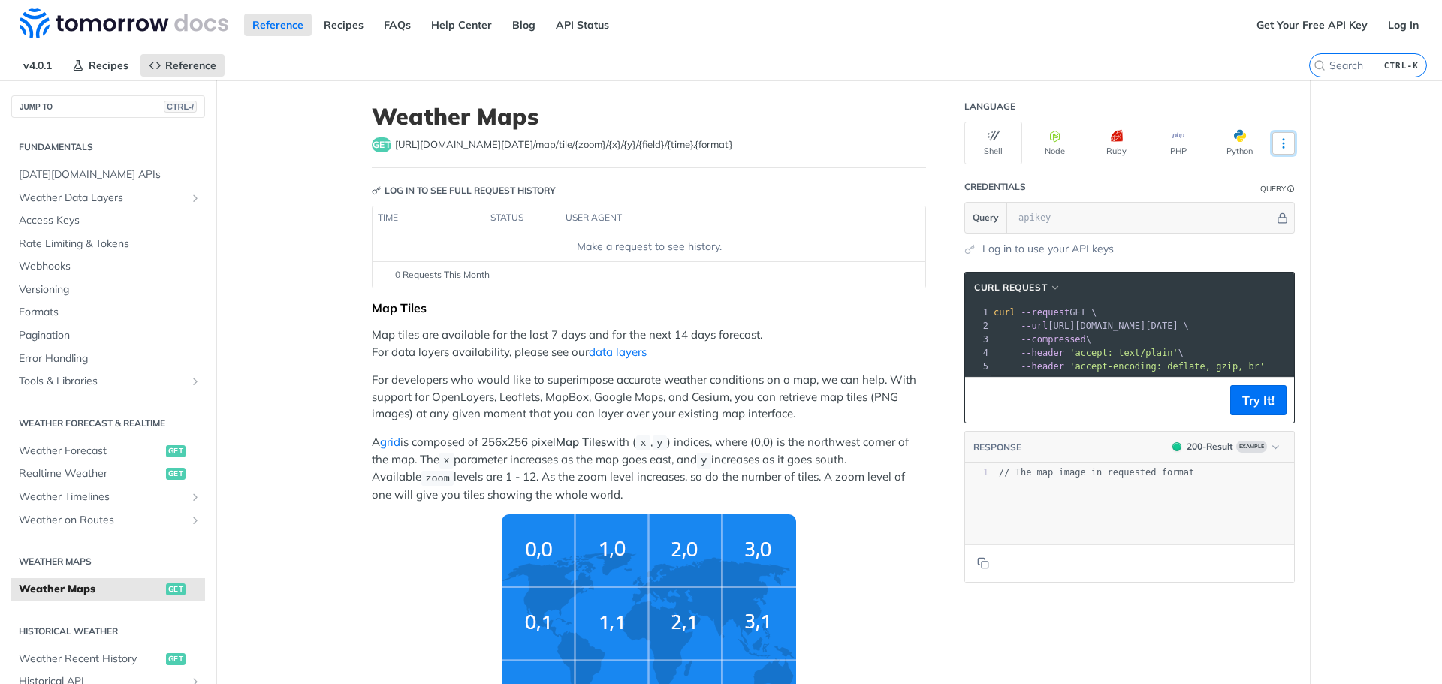
click at [1277, 141] on icon "More ellipsis" at bounding box center [1284, 144] width 14 height 14
click at [53, 243] on span "Rate Limiting & Tokens" at bounding box center [110, 244] width 183 height 15
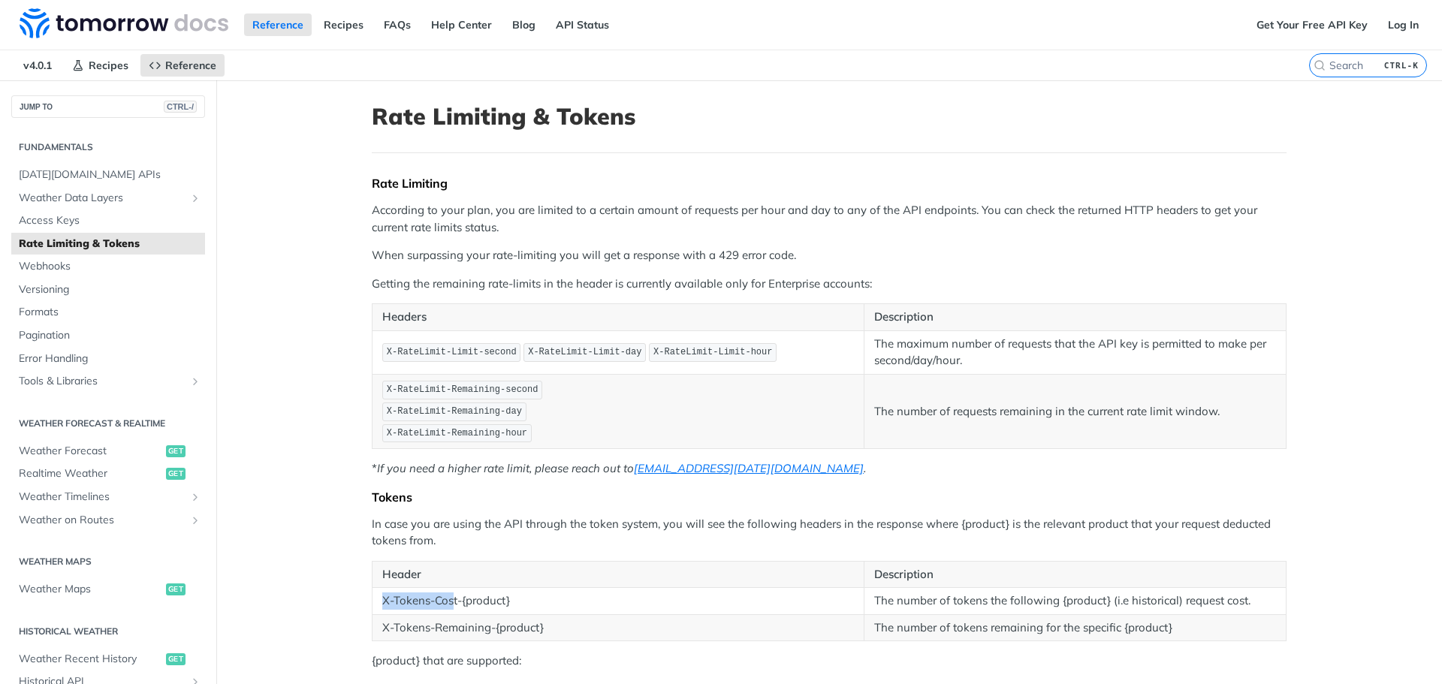
drag, startPoint x: 376, startPoint y: 605, endPoint x: 447, endPoint y: 607, distance: 71.4
click at [447, 607] on td "X-Tokens-Cost-{product}" at bounding box center [619, 601] width 492 height 27
click at [79, 588] on span "Weather Maps" at bounding box center [90, 589] width 143 height 15
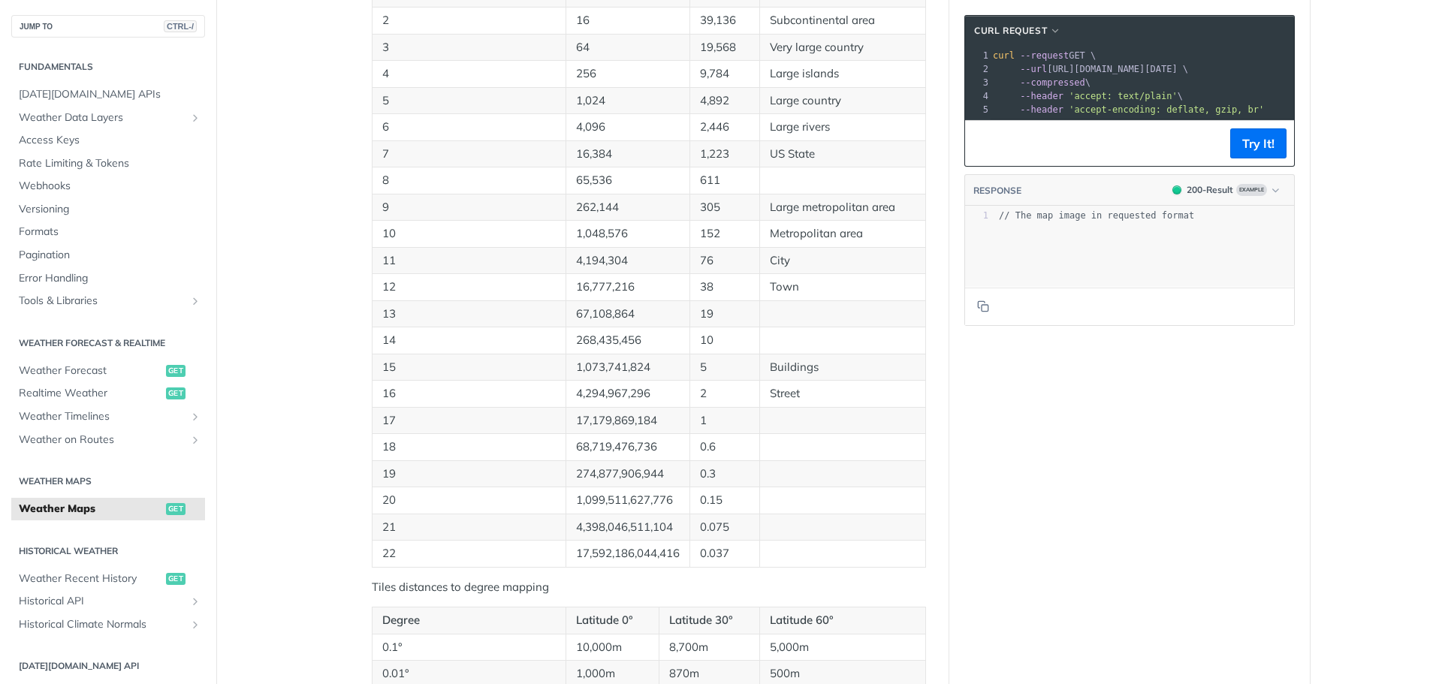
scroll to position [751, 0]
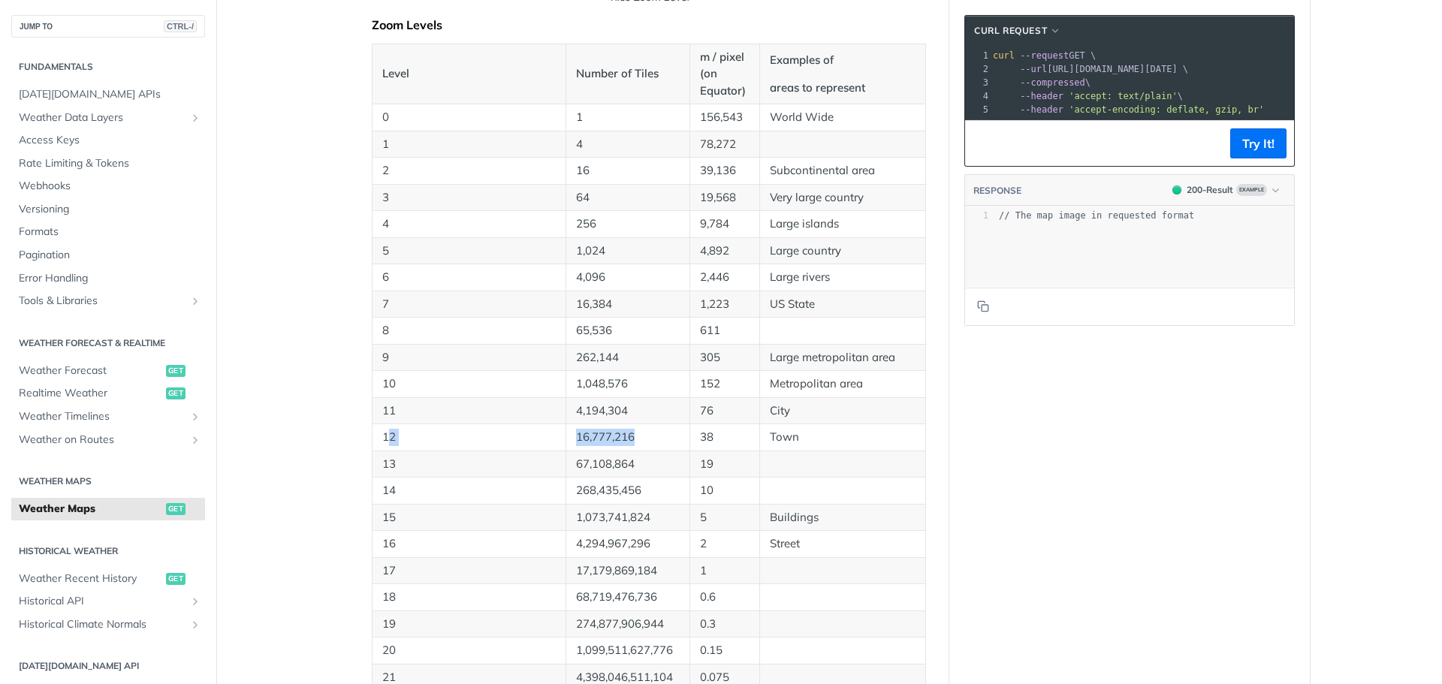
drag, startPoint x: 387, startPoint y: 436, endPoint x: 645, endPoint y: 442, distance: 257.8
click at [645, 442] on tr "12 16,777,216 38 Town" at bounding box center [650, 437] width 554 height 27
click at [626, 409] on p "4,194,304" at bounding box center [628, 411] width 104 height 17
click at [90, 162] on span "Rate Limiting & Tokens" at bounding box center [110, 163] width 183 height 15
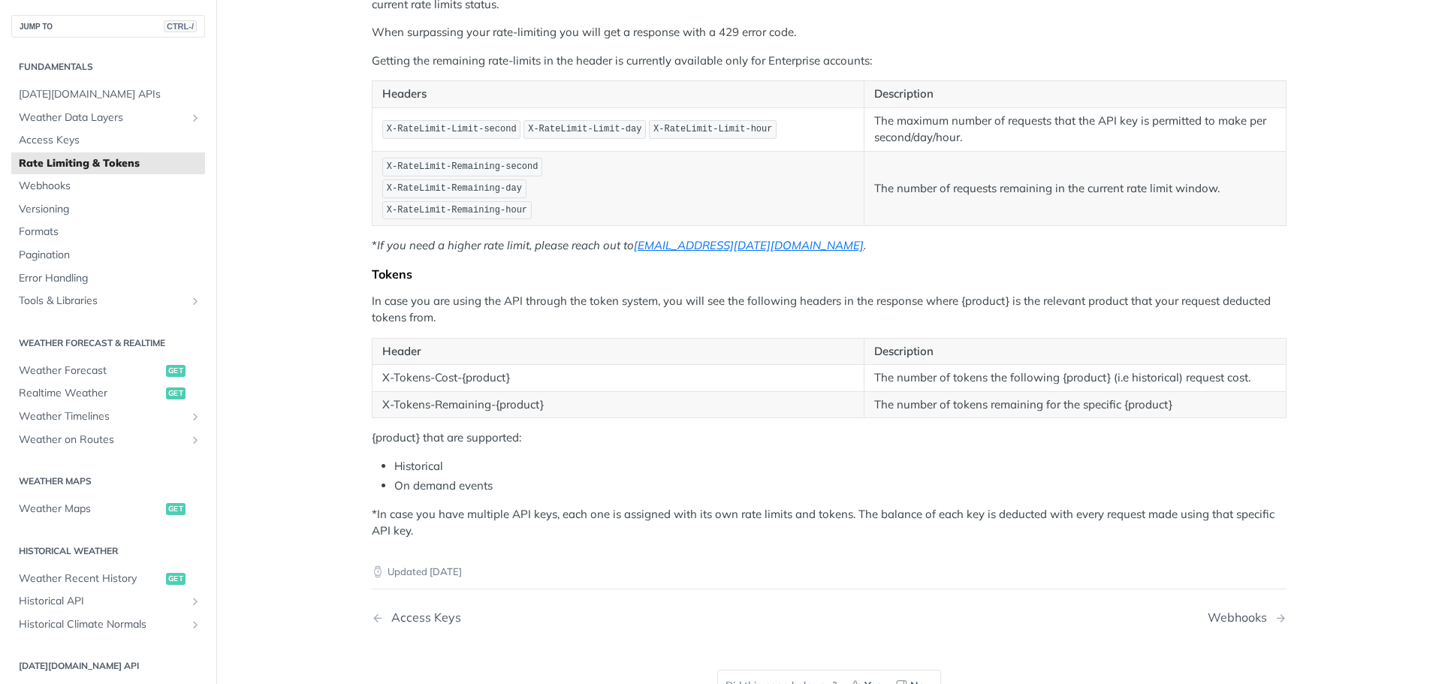
scroll to position [225, 0]
drag, startPoint x: 373, startPoint y: 302, endPoint x: 662, endPoint y: 297, distance: 289.2
click at [662, 297] on p "In case you are using the API through the token system, you will see the follow…" at bounding box center [829, 308] width 915 height 34
click at [741, 296] on p "In case you are using the API through the token system, you will see the follow…" at bounding box center [829, 308] width 915 height 34
drag, startPoint x: 880, startPoint y: 376, endPoint x: 1050, endPoint y: 376, distance: 170.5
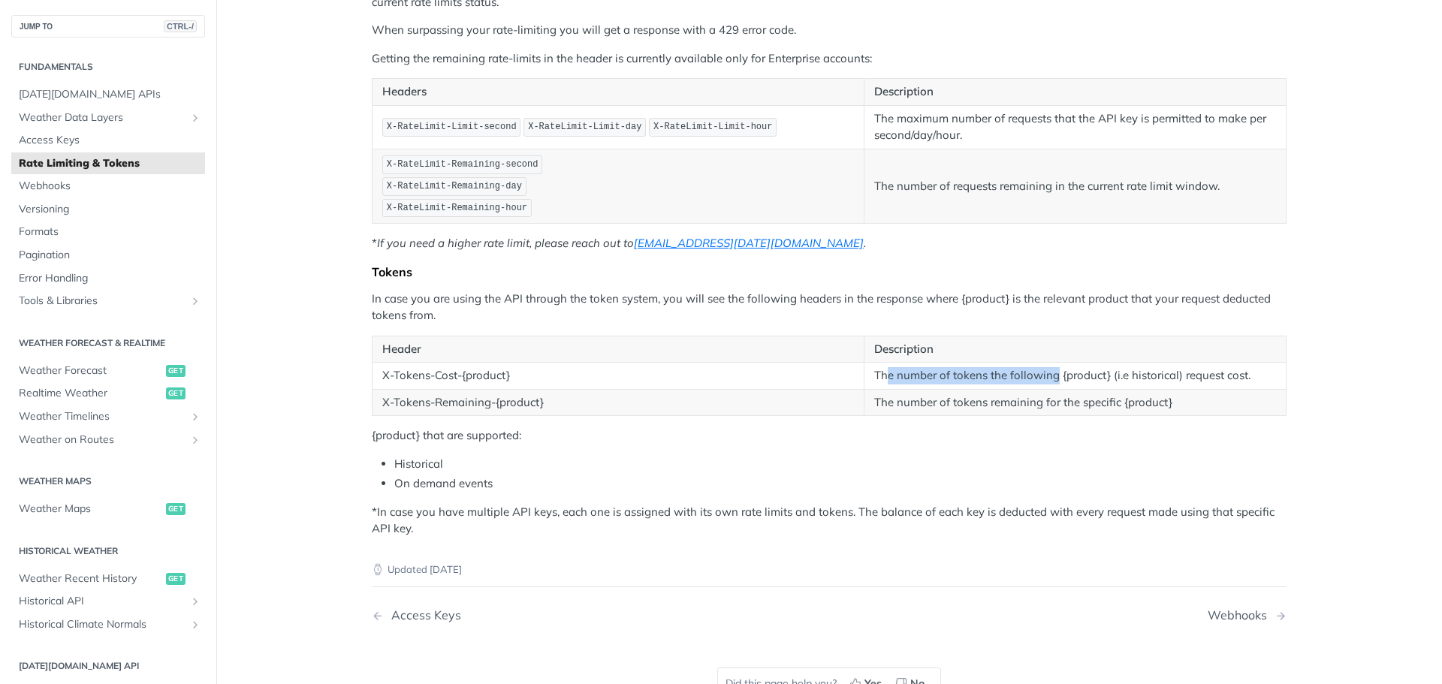
click at [1050, 376] on td "The number of tokens the following {product} (i.e historical) request cost." at bounding box center [1076, 376] width 422 height 27
click at [1227, 378] on td "The number of tokens the following {product} (i.e historical) request cost." at bounding box center [1076, 376] width 422 height 27
